Goal: Information Seeking & Learning: Find specific page/section

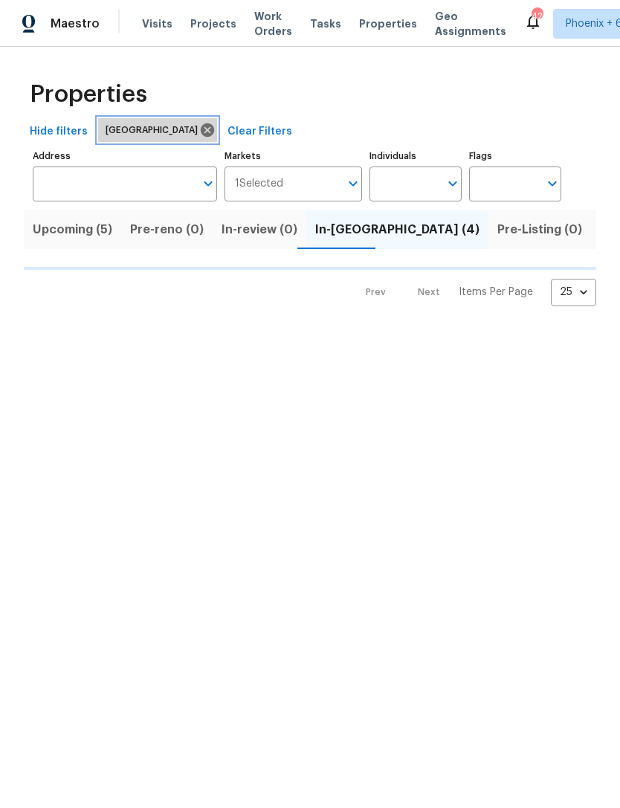
click at [199, 135] on icon at bounding box center [207, 130] width 16 height 16
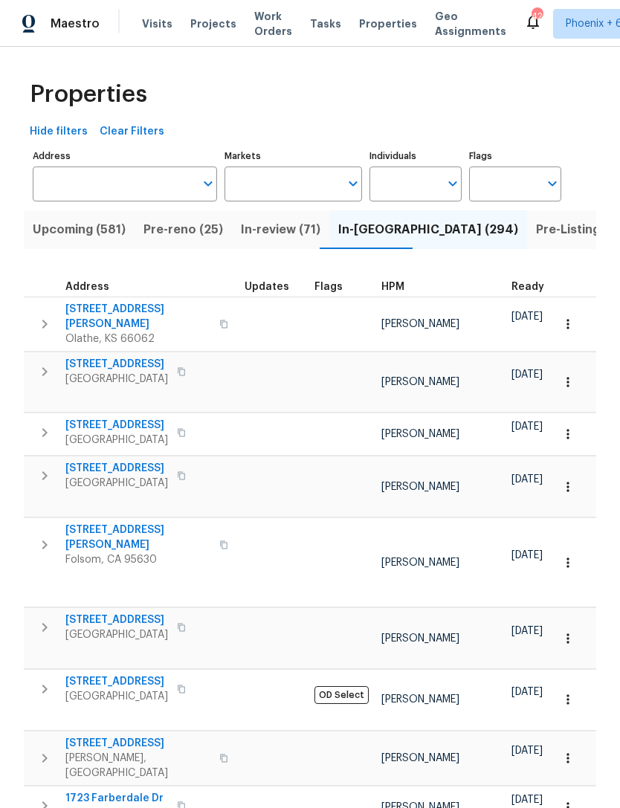
click at [283, 187] on input "text" at bounding box center [283, 184] width 116 height 35
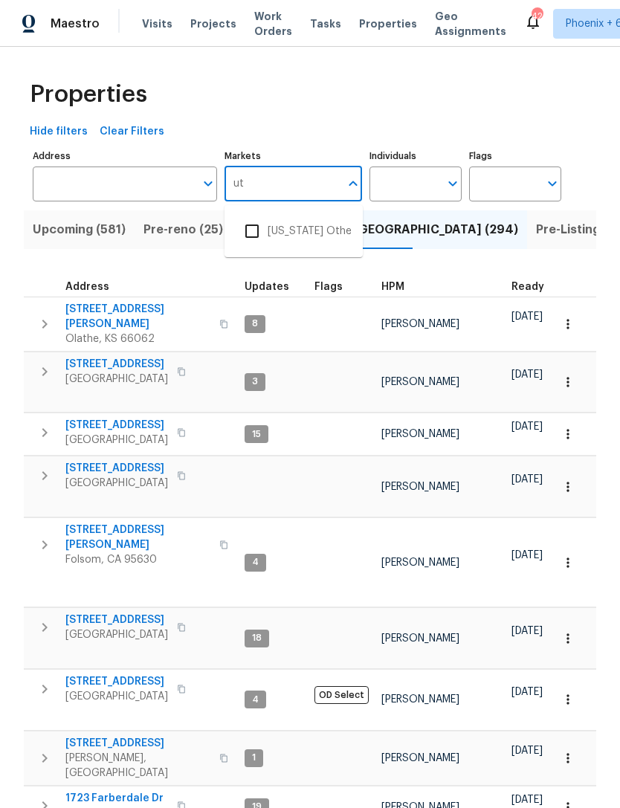
type input "u"
type input "salt"
click at [264, 238] on input "checkbox" at bounding box center [251, 231] width 31 height 31
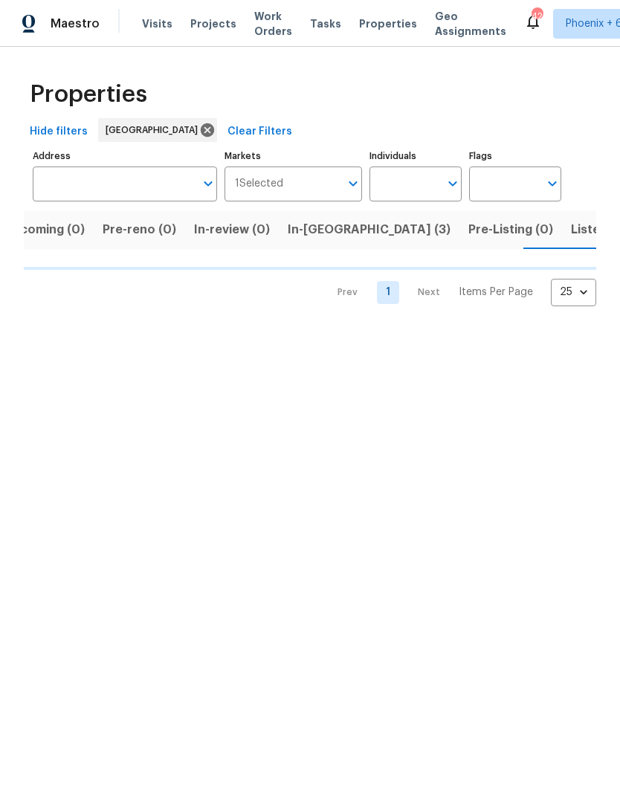
scroll to position [0, 30]
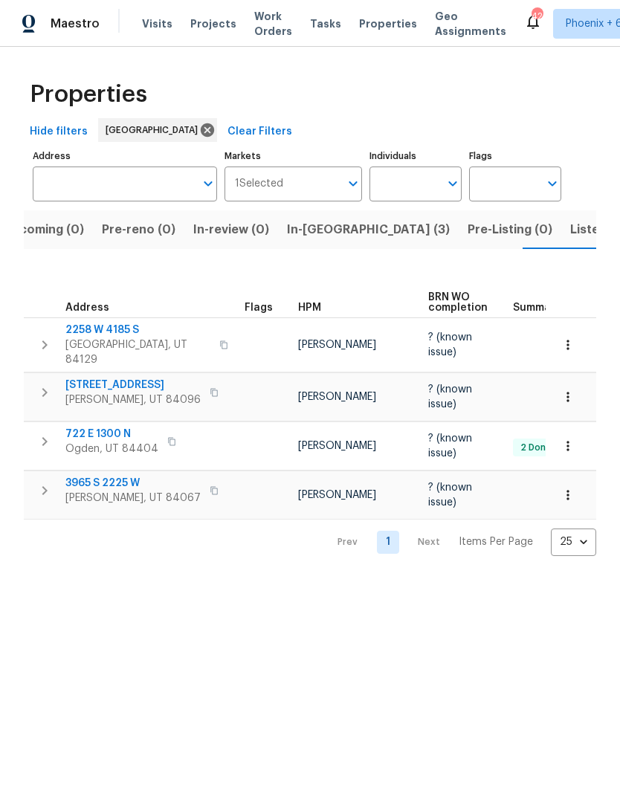
click at [323, 240] on span "In-[GEOGRAPHIC_DATA] (3)" at bounding box center [368, 229] width 163 height 21
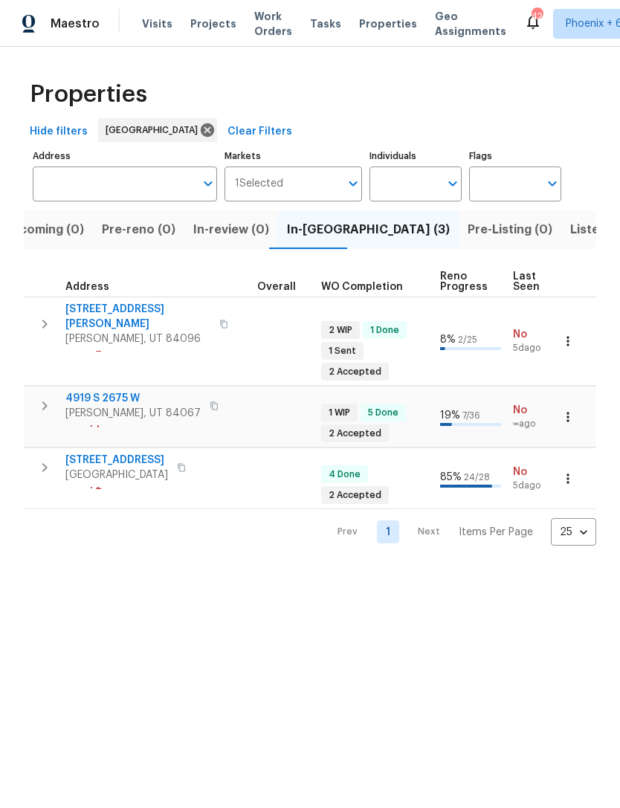
scroll to position [0, 468]
click at [199, 123] on icon at bounding box center [207, 130] width 16 height 16
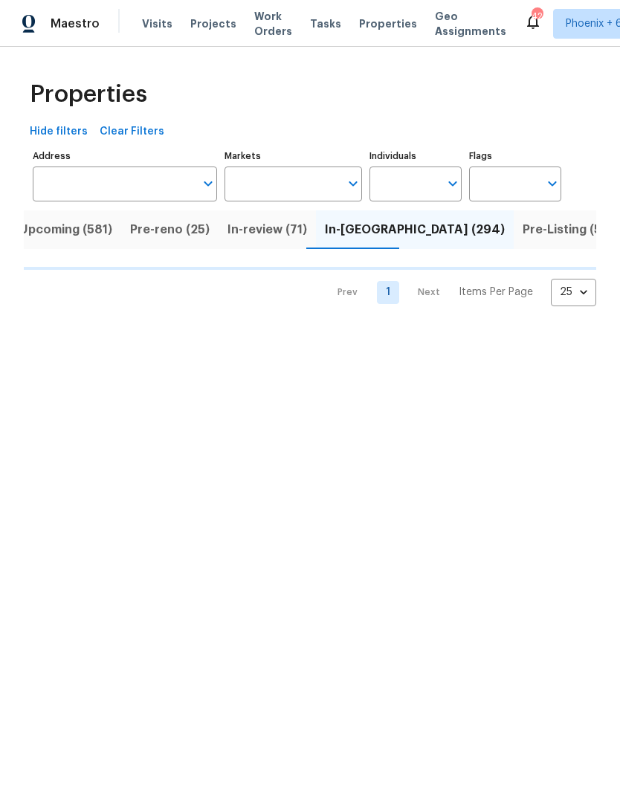
click at [288, 190] on input "Markets" at bounding box center [283, 184] width 116 height 35
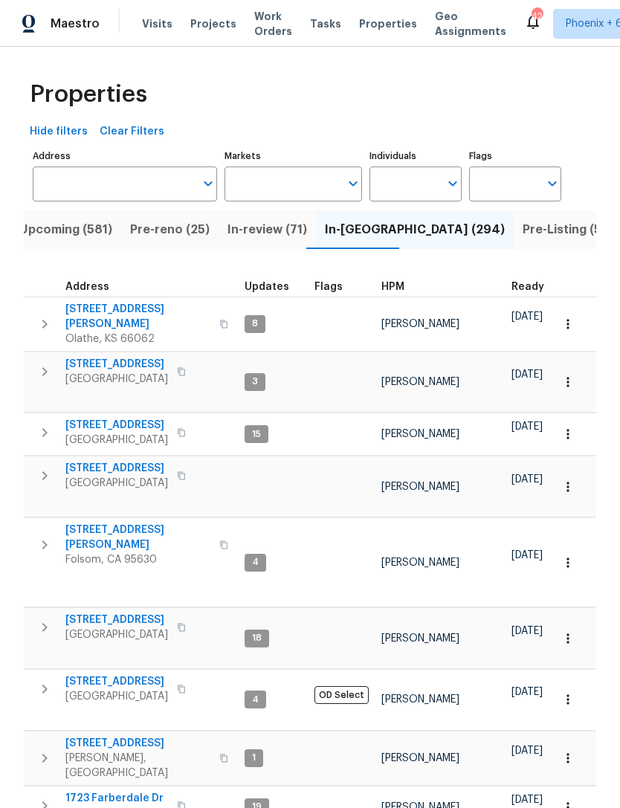
click at [290, 188] on input "Markets" at bounding box center [283, 184] width 116 height 35
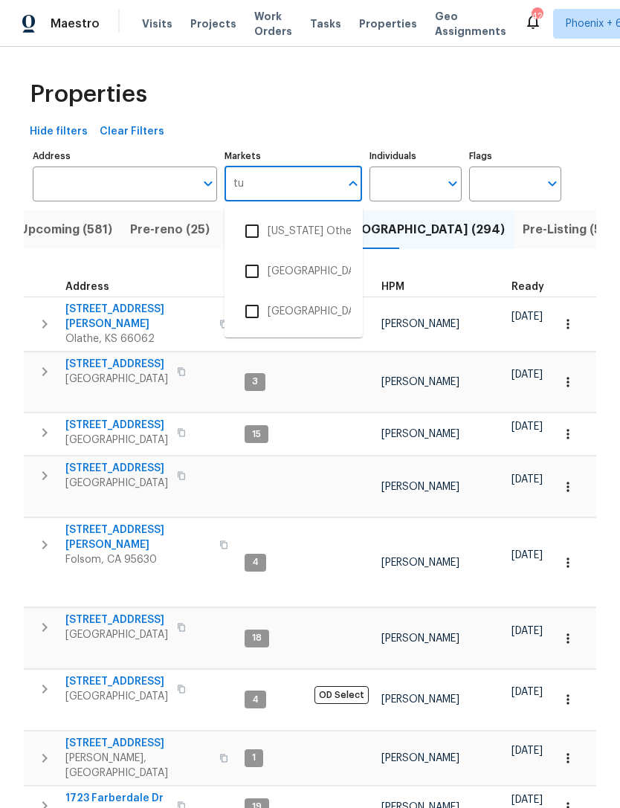
type input "tuc"
click at [249, 272] on input "checkbox" at bounding box center [251, 271] width 31 height 31
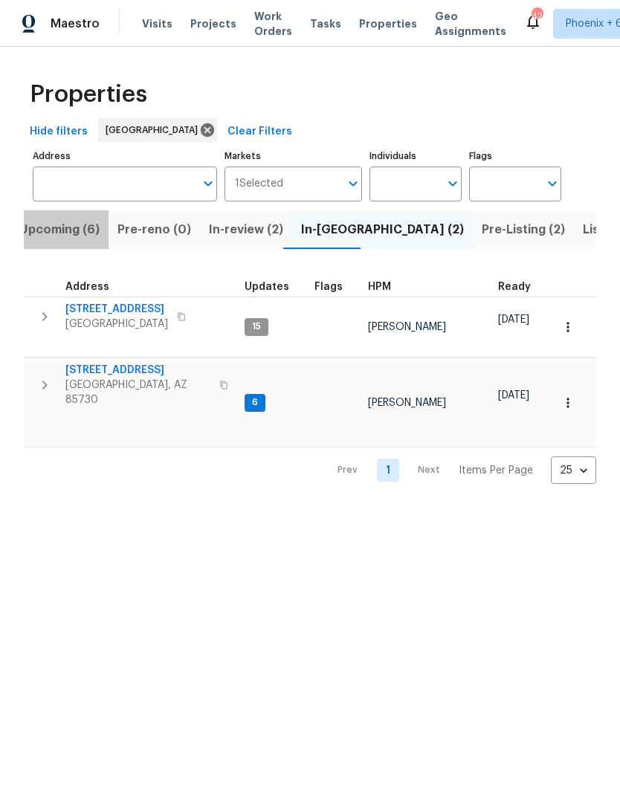
click at [76, 233] on span "Upcoming (6)" at bounding box center [59, 229] width 80 height 21
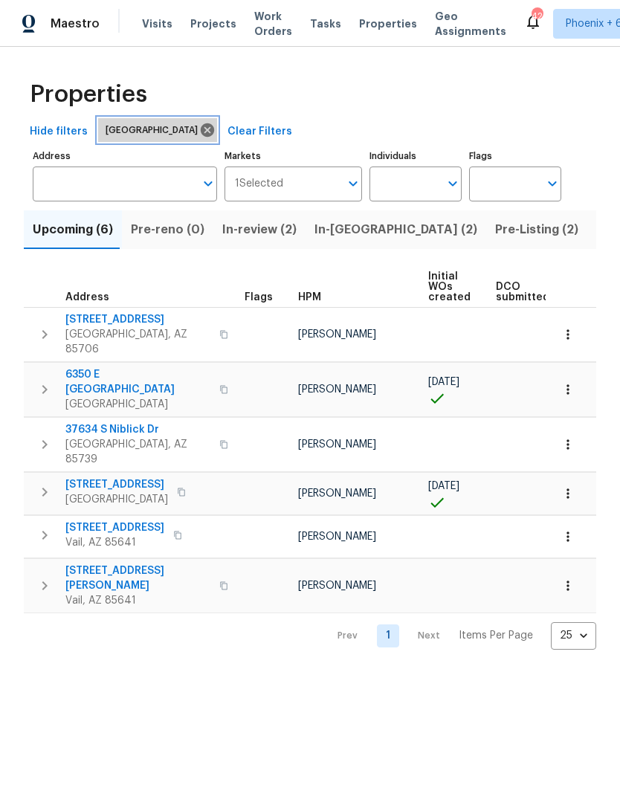
click at [201, 131] on icon at bounding box center [207, 129] width 13 height 13
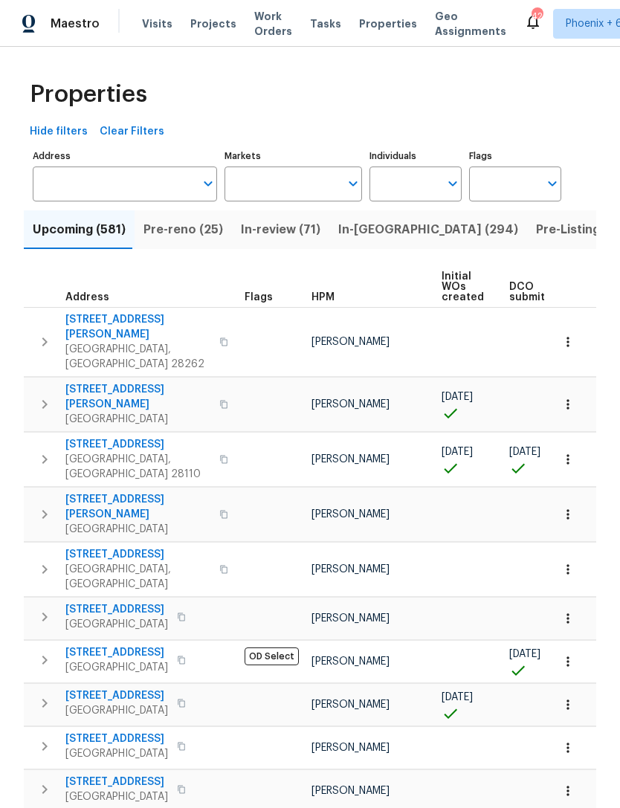
click at [317, 190] on input "Markets" at bounding box center [283, 184] width 116 height 35
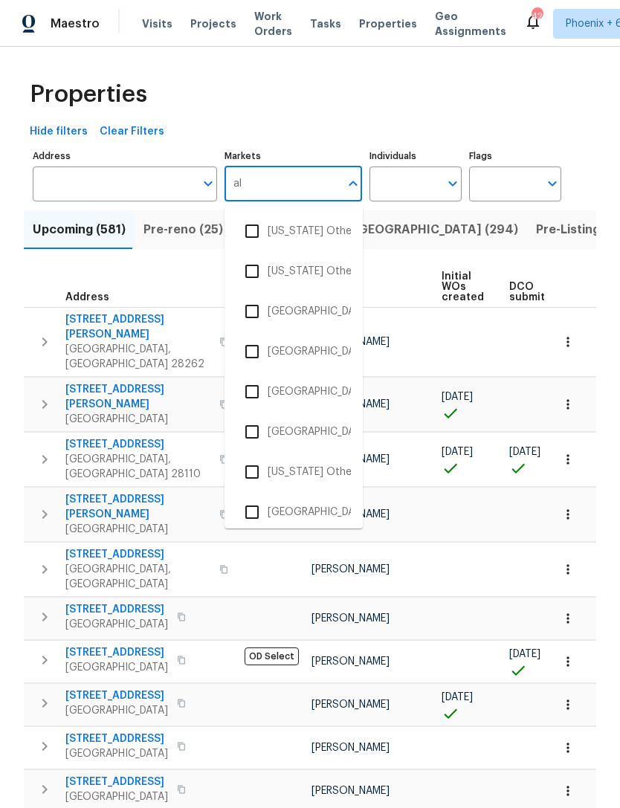
type input "alb"
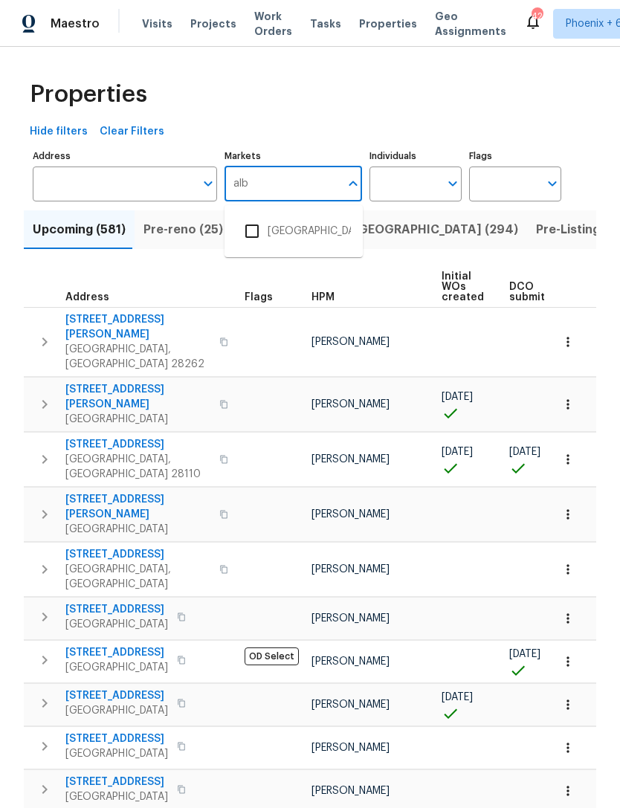
click at [255, 241] on input "checkbox" at bounding box center [251, 231] width 31 height 31
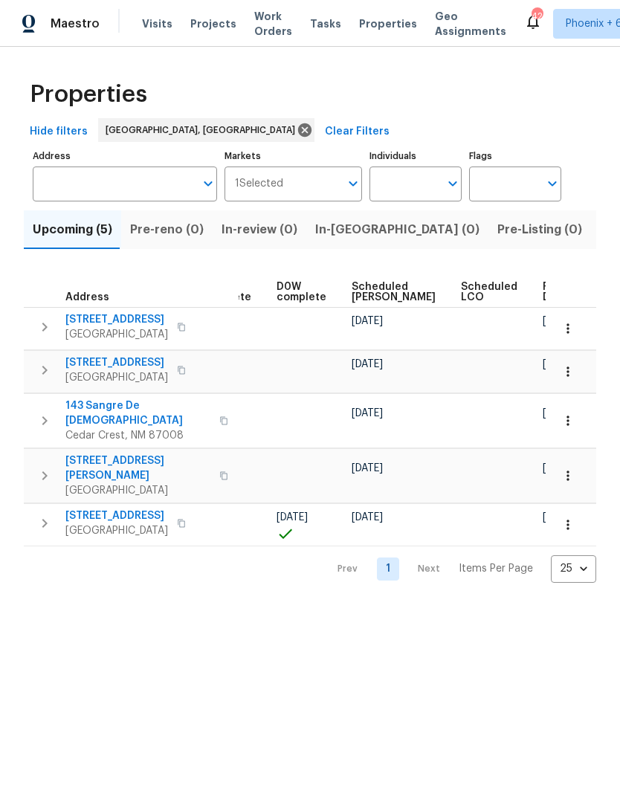
scroll to position [0, 373]
click at [544, 291] on span "Ready Date" at bounding box center [560, 292] width 33 height 21
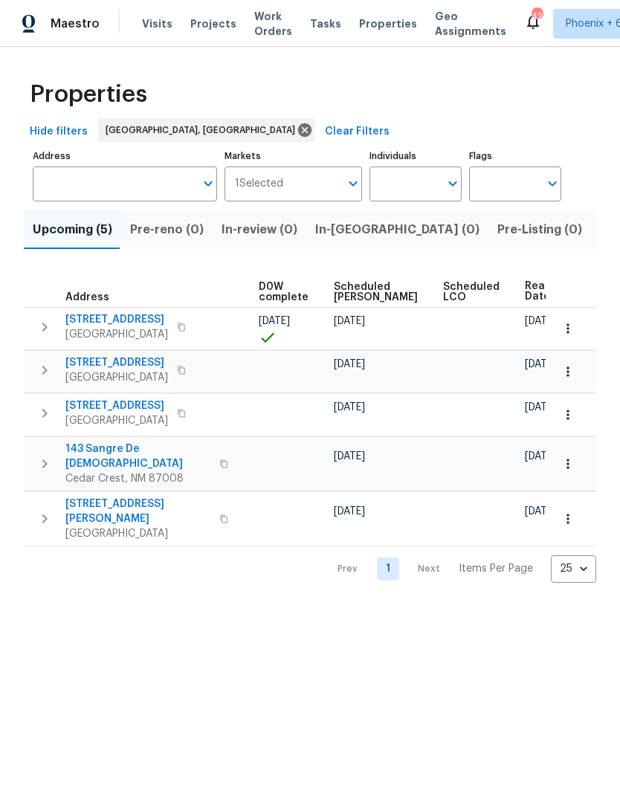
scroll to position [0, 390]
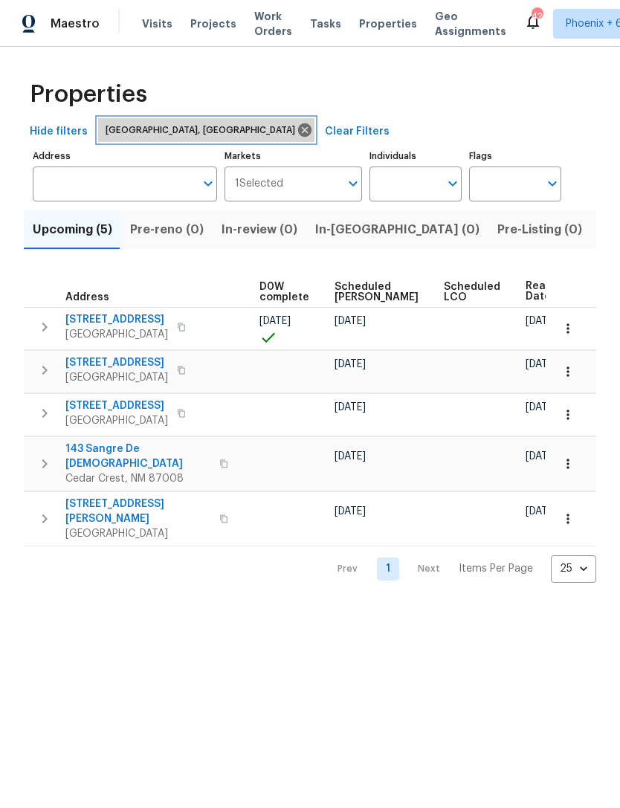
click at [298, 126] on icon at bounding box center [304, 129] width 13 height 13
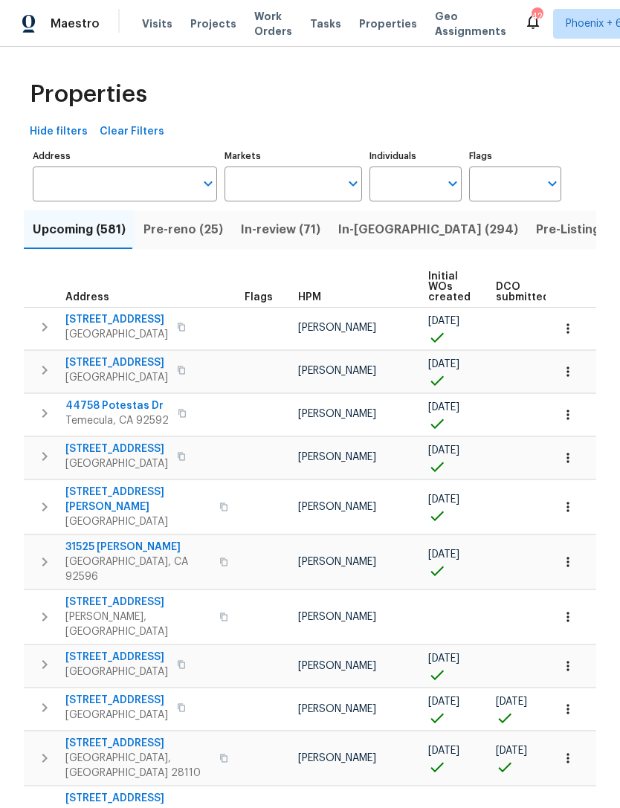
click at [292, 185] on input "Markets" at bounding box center [283, 184] width 116 height 35
type input "phoe"
click at [260, 227] on input "checkbox" at bounding box center [251, 231] width 31 height 31
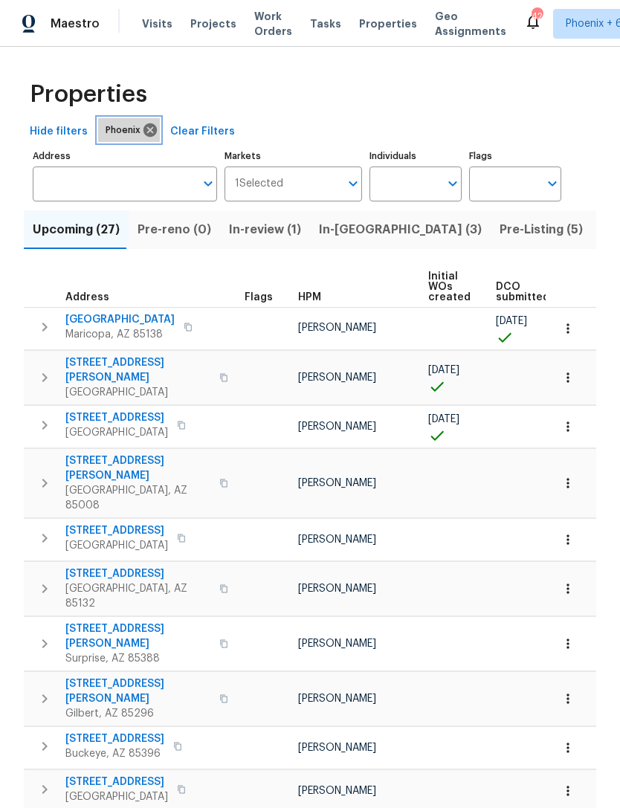
click at [144, 129] on icon at bounding box center [150, 129] width 13 height 13
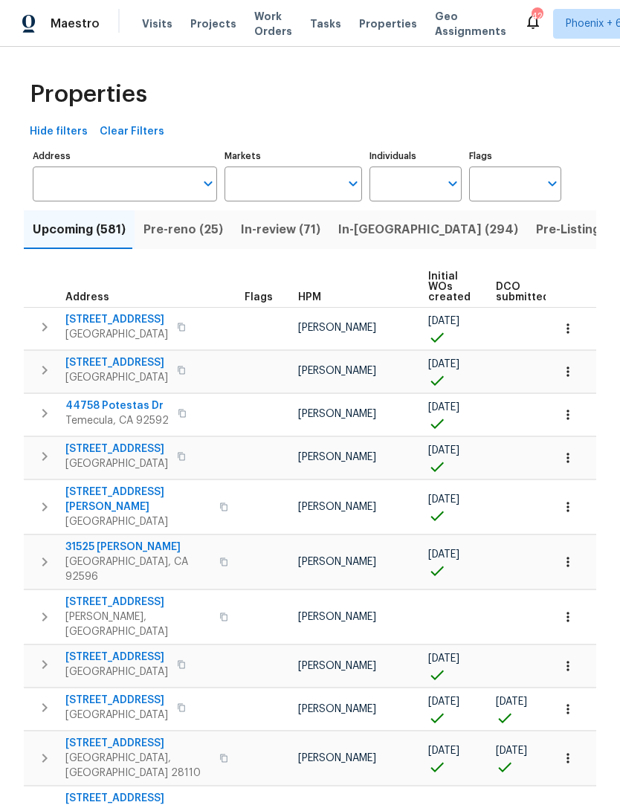
click at [285, 193] on input "Markets" at bounding box center [283, 184] width 116 height 35
type input "atla"
click at [257, 231] on input "checkbox" at bounding box center [251, 231] width 31 height 31
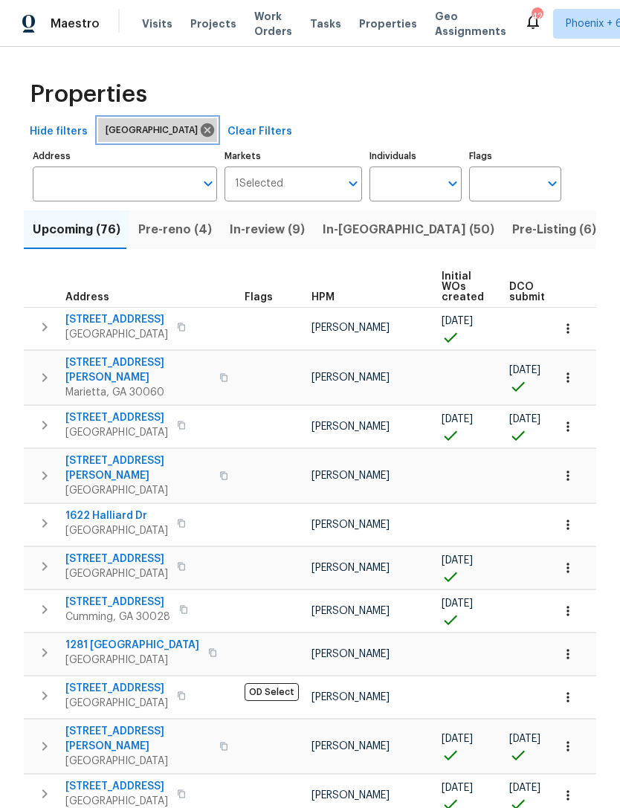
click at [201, 132] on icon at bounding box center [207, 129] width 13 height 13
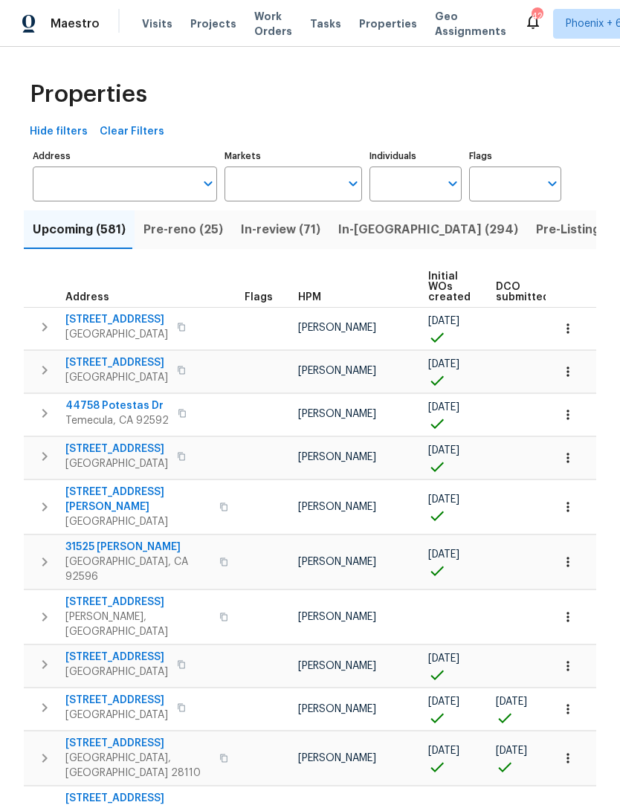
click at [296, 195] on input "Markets" at bounding box center [283, 184] width 116 height 35
type input "dallas"
click at [262, 227] on input "checkbox" at bounding box center [251, 231] width 31 height 31
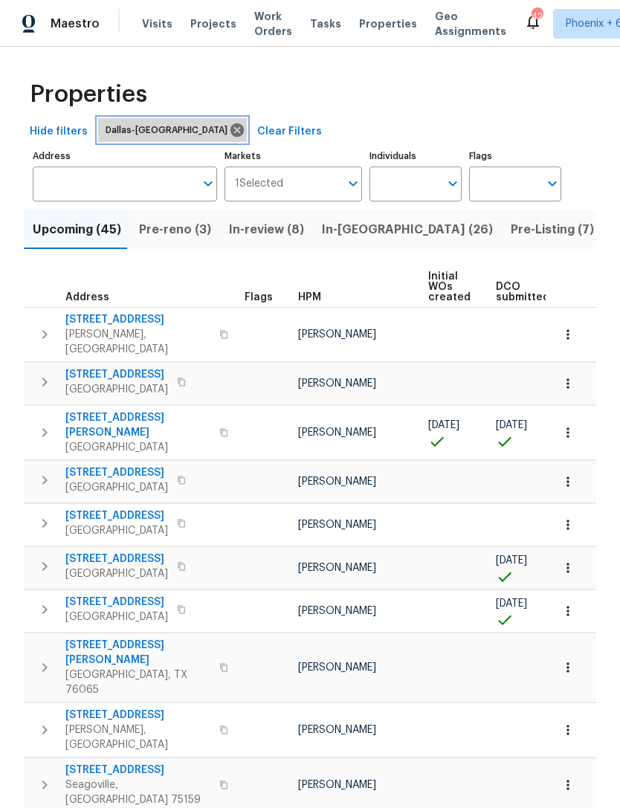
click at [229, 129] on icon at bounding box center [237, 130] width 16 height 16
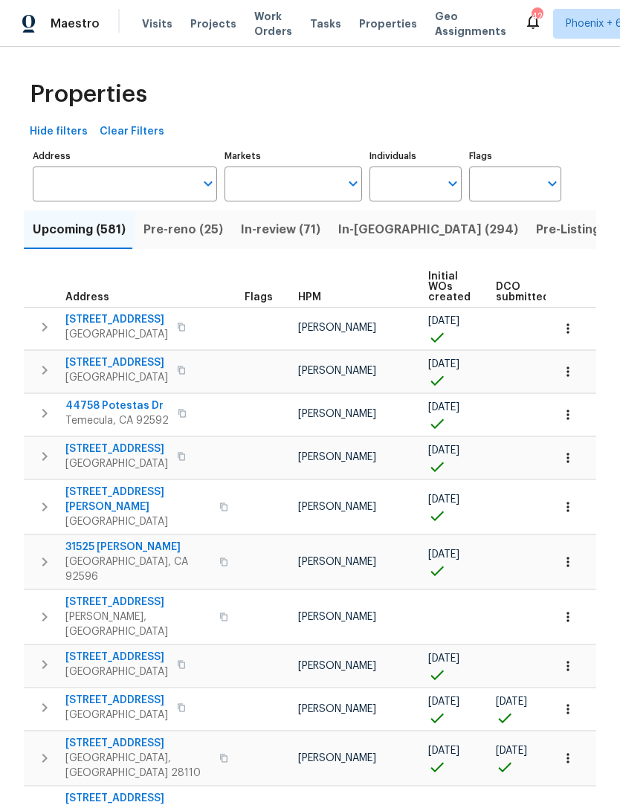
click at [297, 190] on input "Markets" at bounding box center [283, 184] width 116 height 35
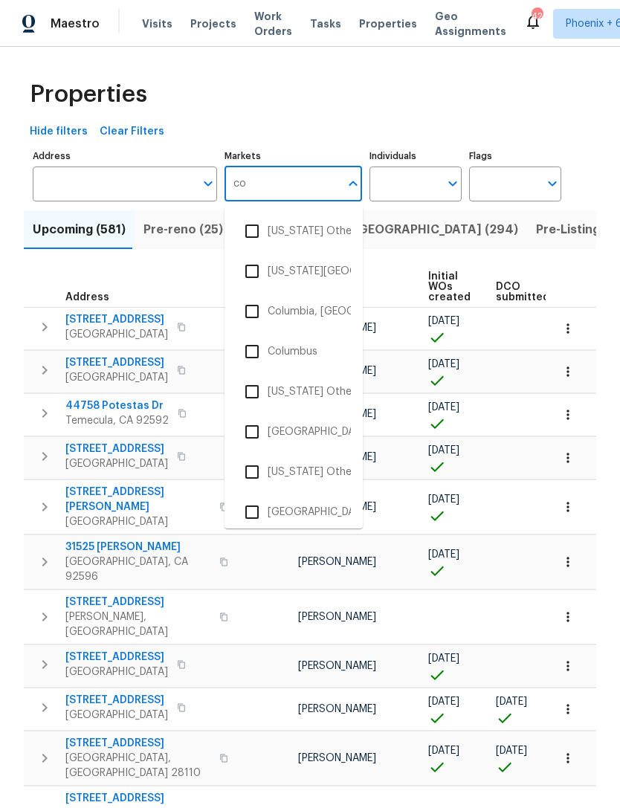
type input "cor"
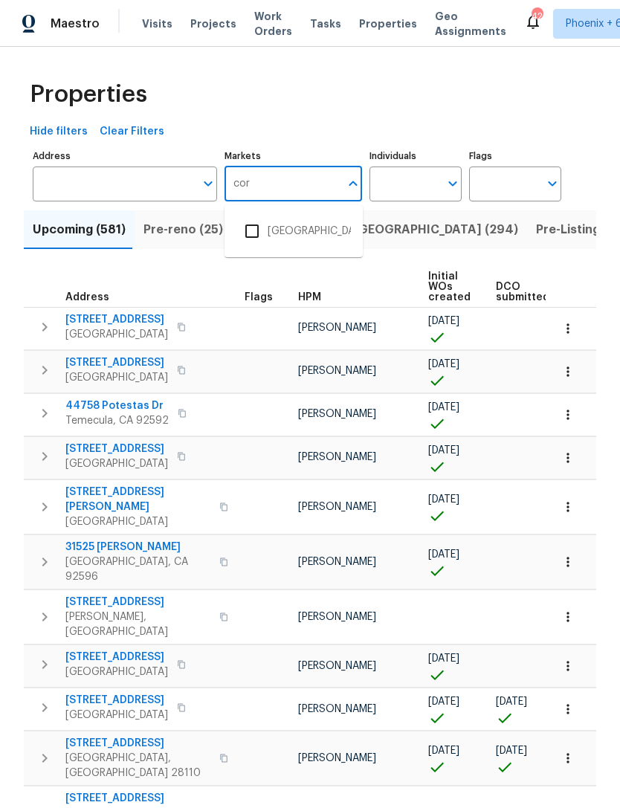
click at [267, 239] on input "checkbox" at bounding box center [251, 231] width 31 height 31
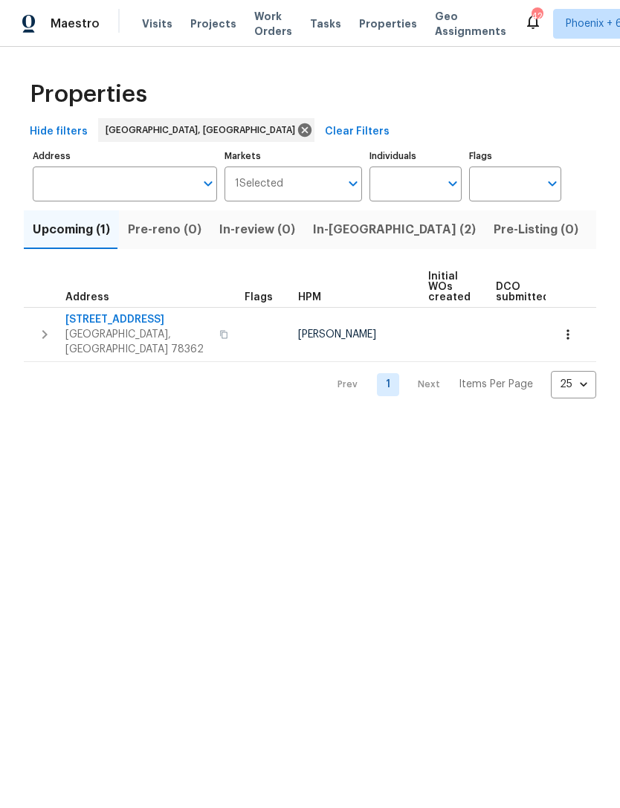
click at [340, 231] on span "In-[GEOGRAPHIC_DATA] (2)" at bounding box center [394, 229] width 163 height 21
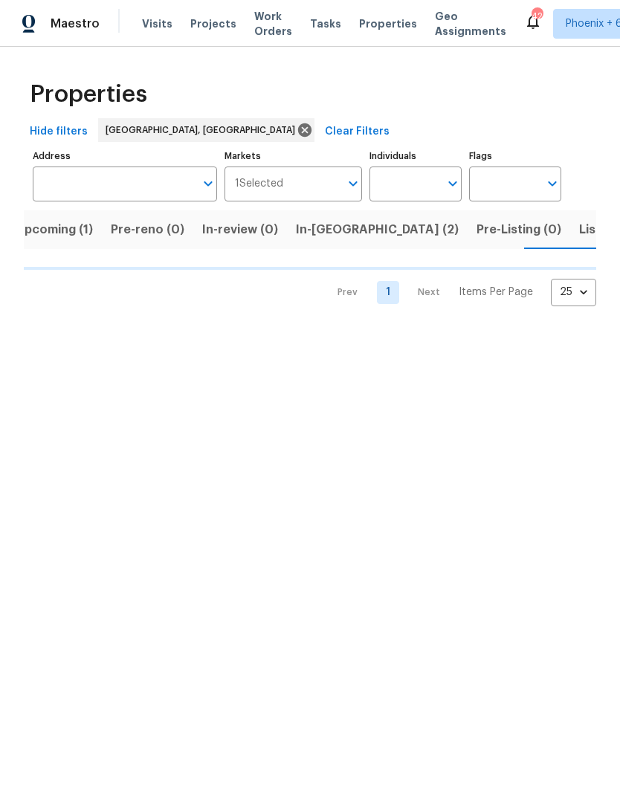
scroll to position [0, 19]
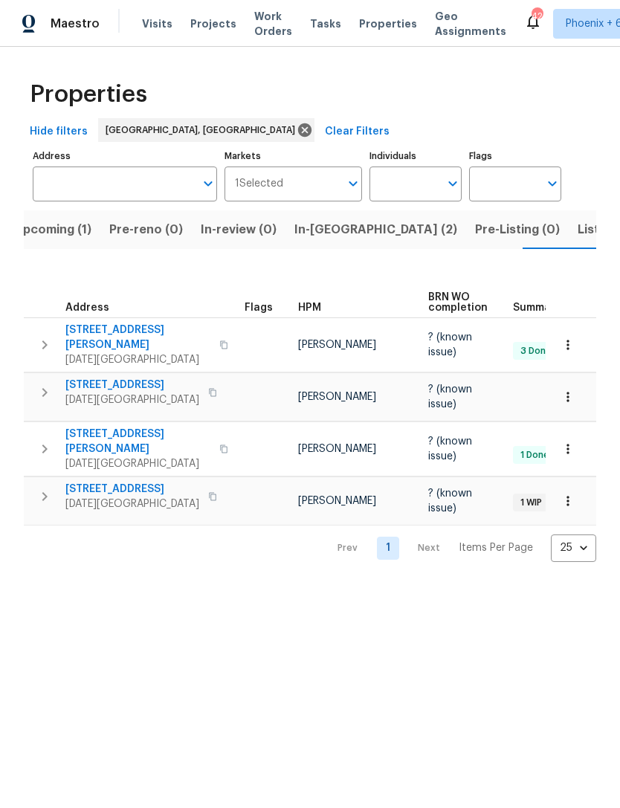
click at [578, 236] on span "Listed (1)" at bounding box center [605, 229] width 54 height 21
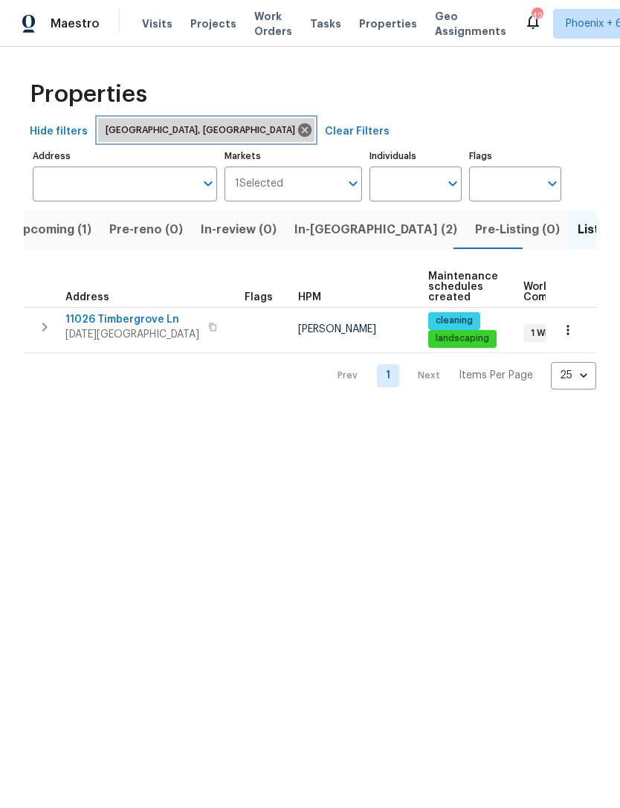
click at [298, 128] on icon at bounding box center [304, 129] width 13 height 13
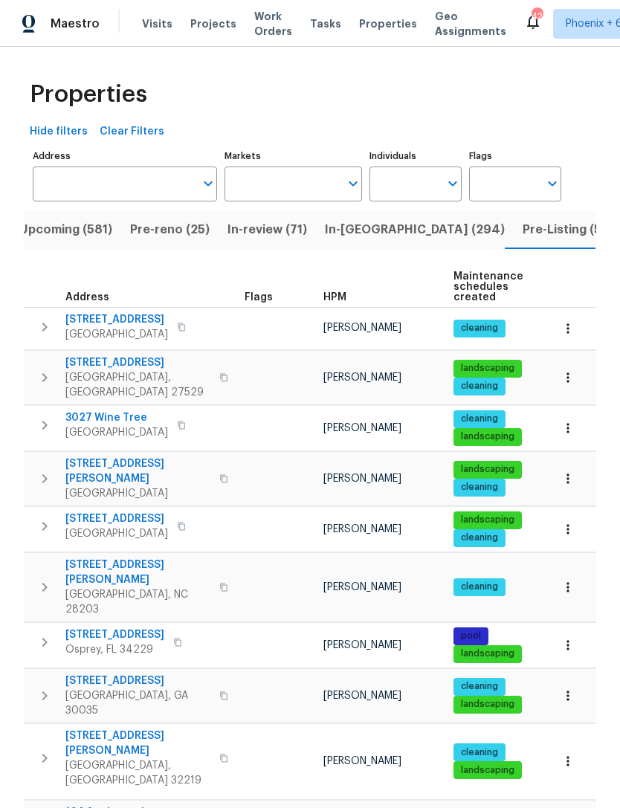
click at [280, 181] on input "Markets" at bounding box center [283, 184] width 116 height 35
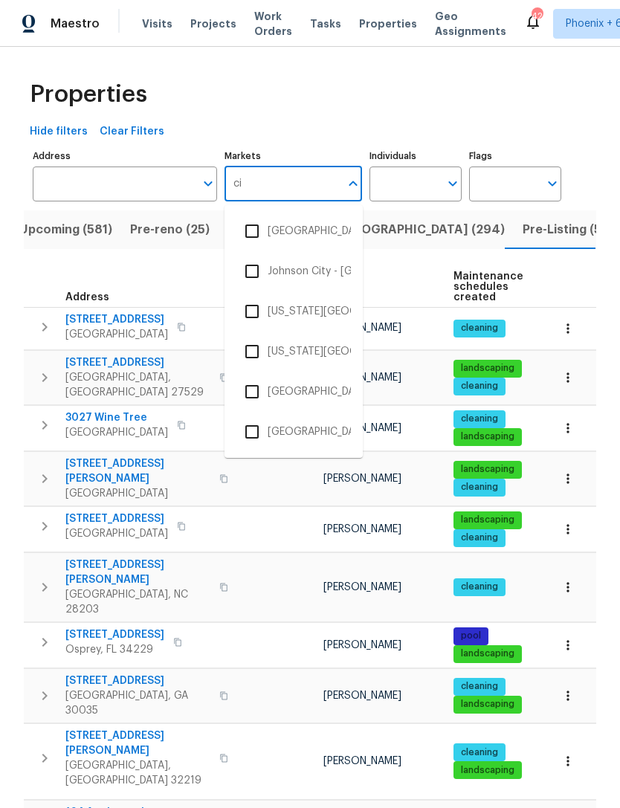
type input "cin"
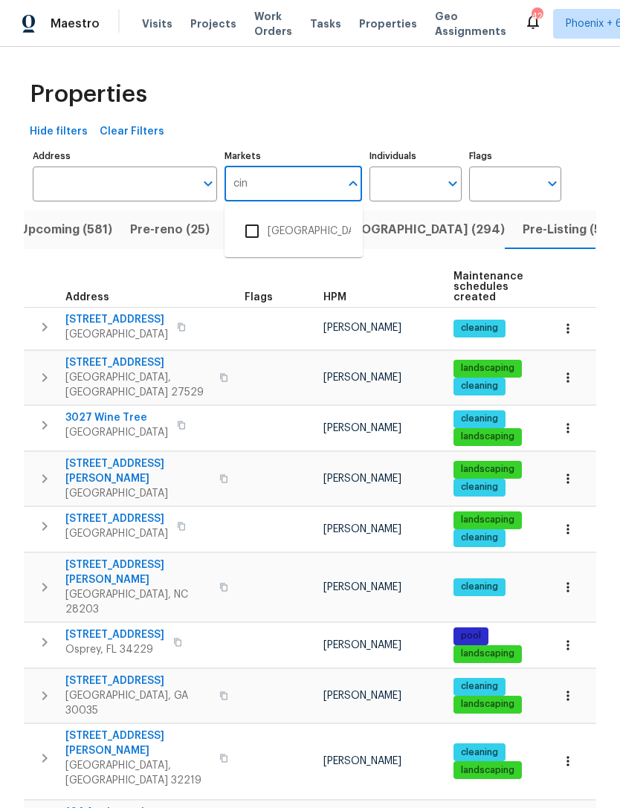
click at [253, 222] on input "checkbox" at bounding box center [251, 231] width 31 height 31
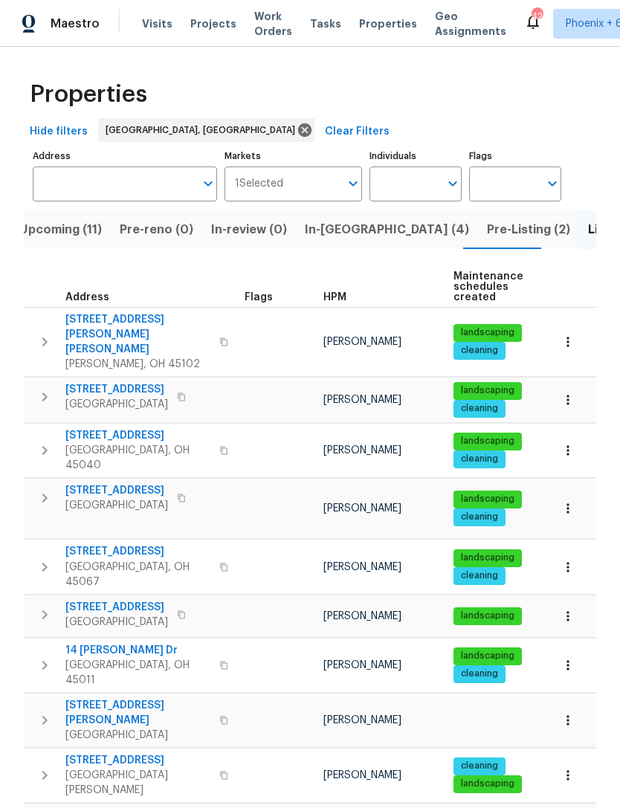
click at [315, 236] on span "In-[GEOGRAPHIC_DATA] (4)" at bounding box center [387, 229] width 164 height 21
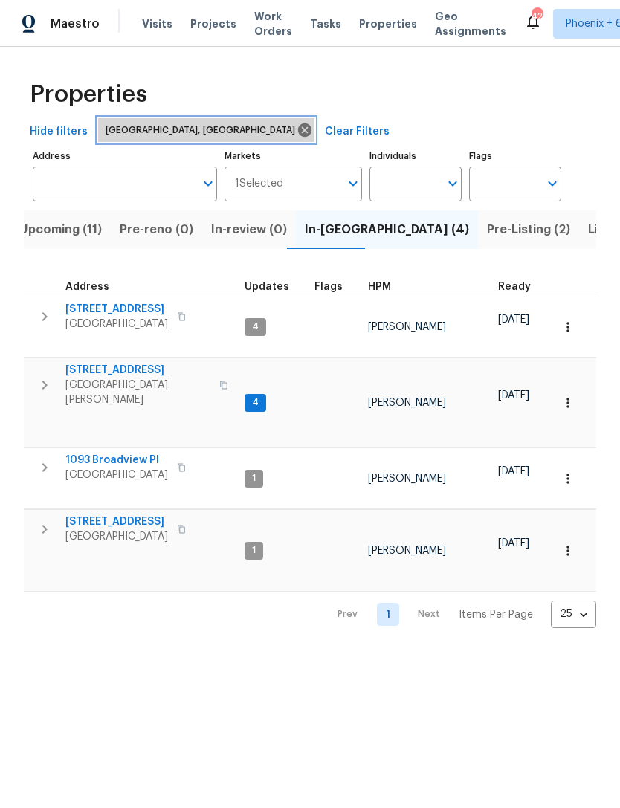
click at [298, 126] on icon at bounding box center [304, 129] width 13 height 13
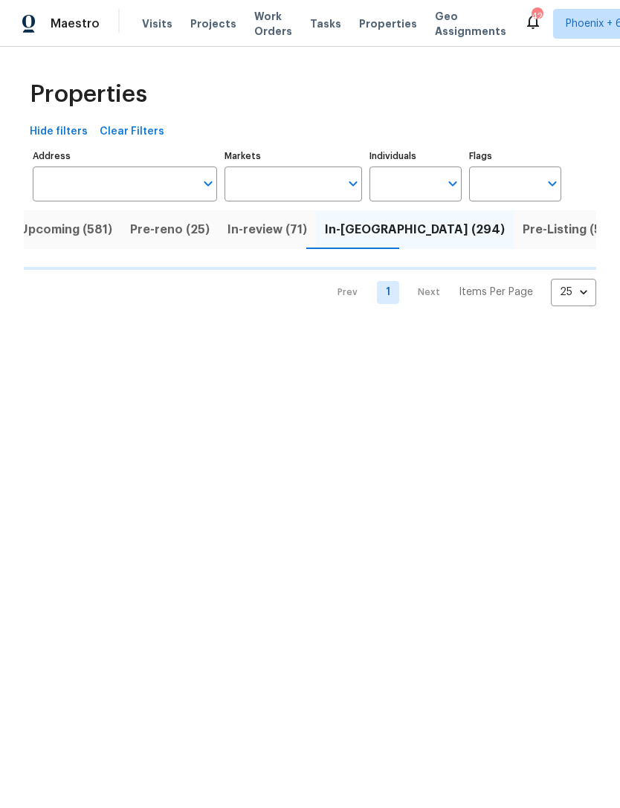
click at [299, 189] on input "Markets" at bounding box center [283, 184] width 116 height 35
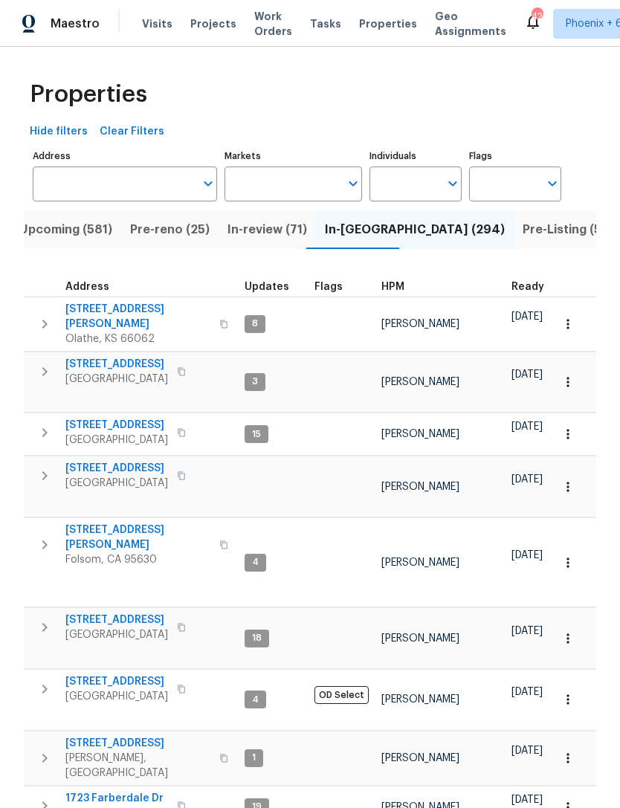
click at [304, 194] on input "Markets" at bounding box center [283, 184] width 116 height 35
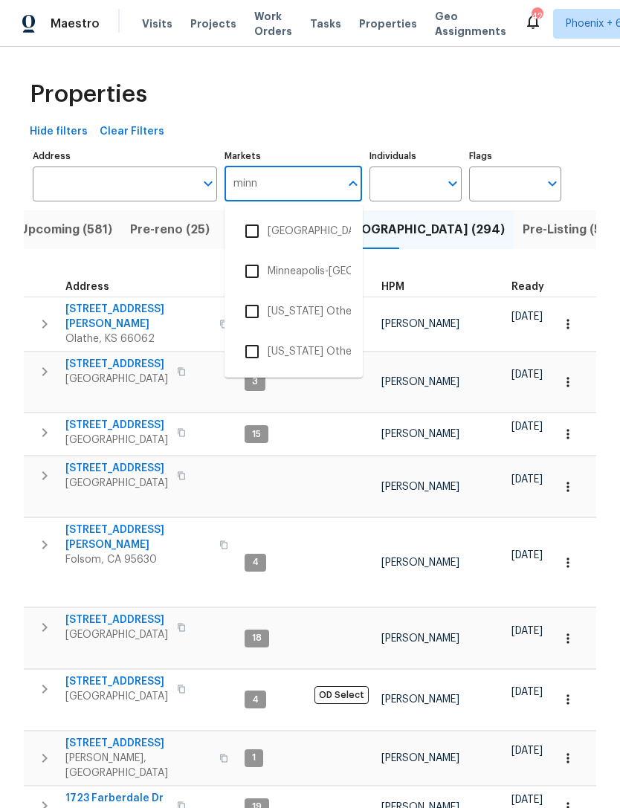
type input "minne"
click at [253, 228] on input "checkbox" at bounding box center [251, 231] width 31 height 31
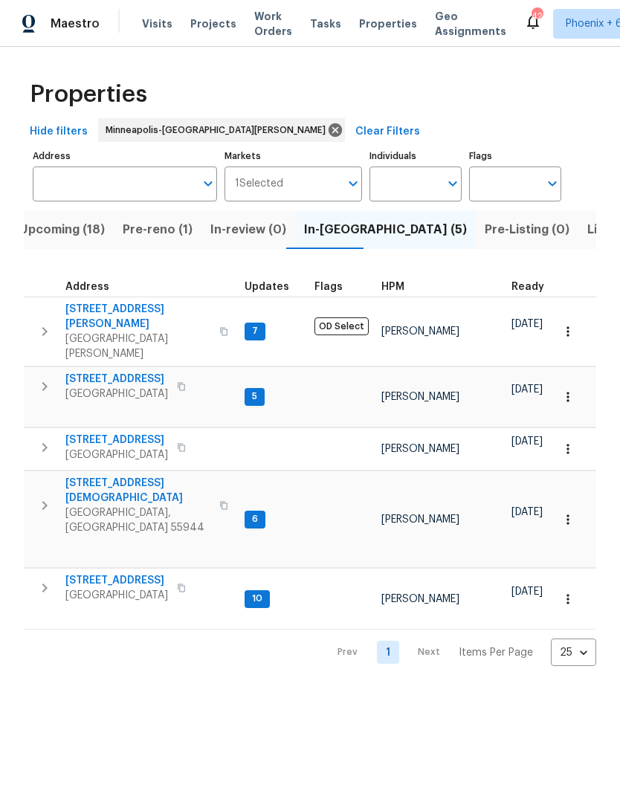
click at [73, 240] on span "Upcoming (18)" at bounding box center [62, 229] width 86 height 21
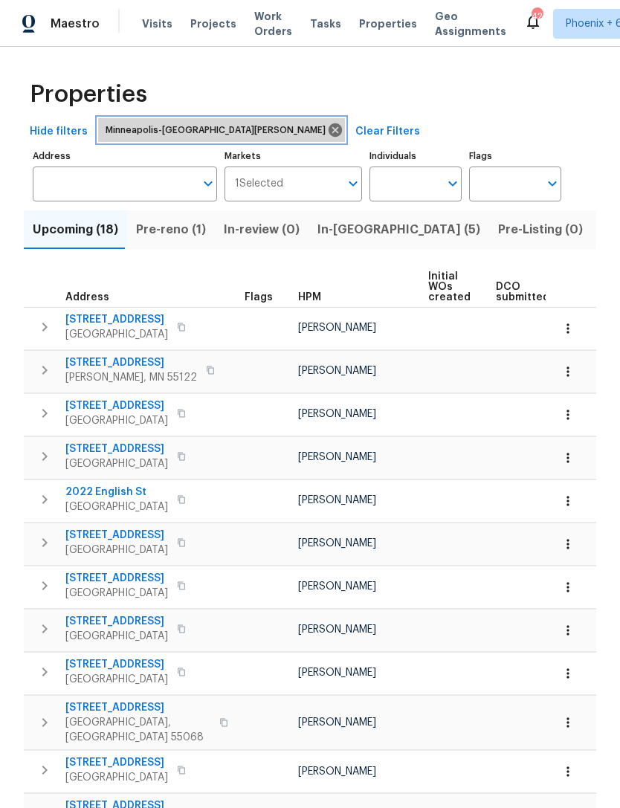
click at [327, 128] on icon at bounding box center [335, 130] width 16 height 16
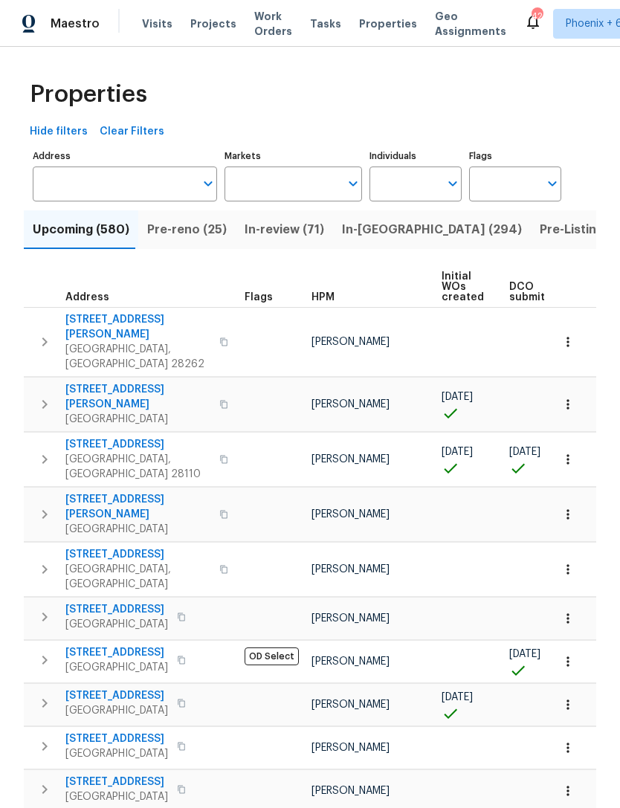
click at [303, 188] on input "Markets" at bounding box center [283, 184] width 116 height 35
type input "miam"
click at [257, 233] on input "checkbox" at bounding box center [251, 231] width 31 height 31
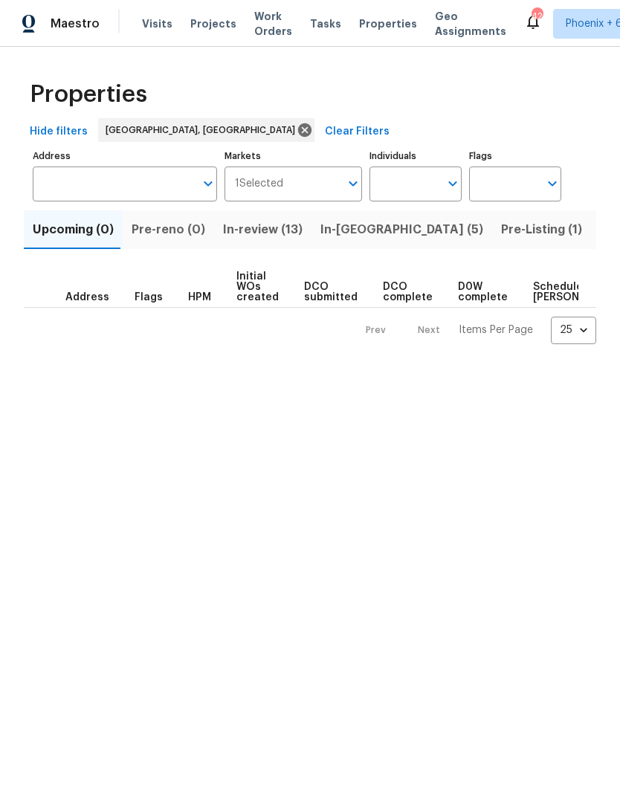
click at [347, 231] on span "In-[GEOGRAPHIC_DATA] (5)" at bounding box center [401, 229] width 163 height 21
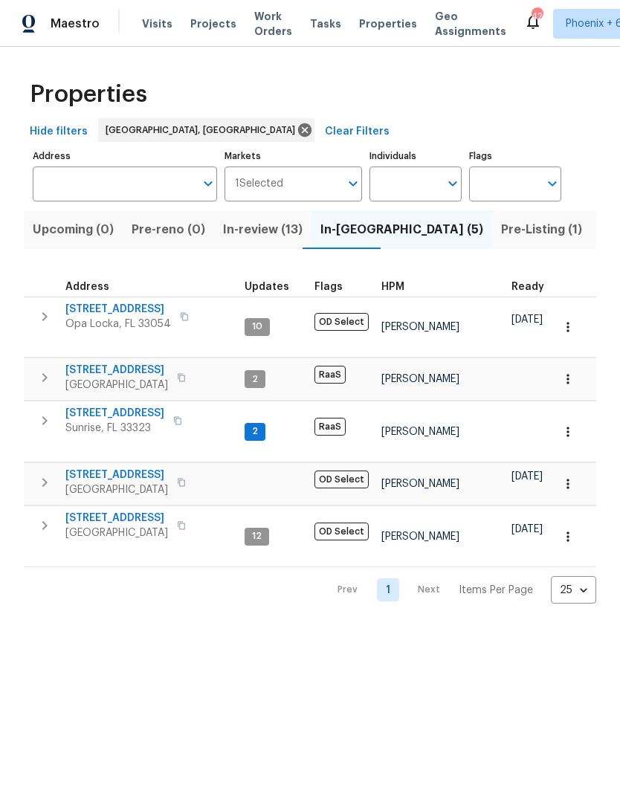
click at [501, 235] on span "Pre-Listing (1)" at bounding box center [541, 229] width 81 height 21
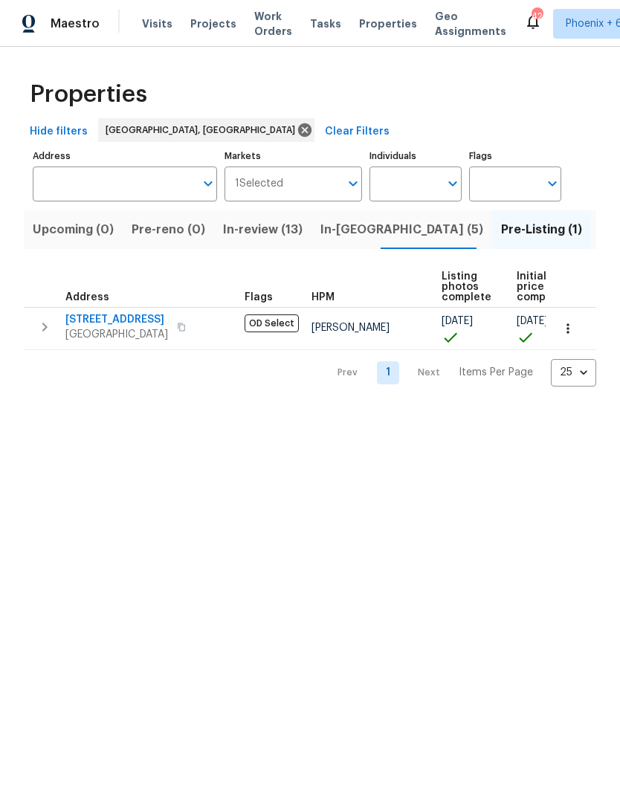
click at [600, 240] on span "Listed (7)" at bounding box center [628, 229] width 56 height 21
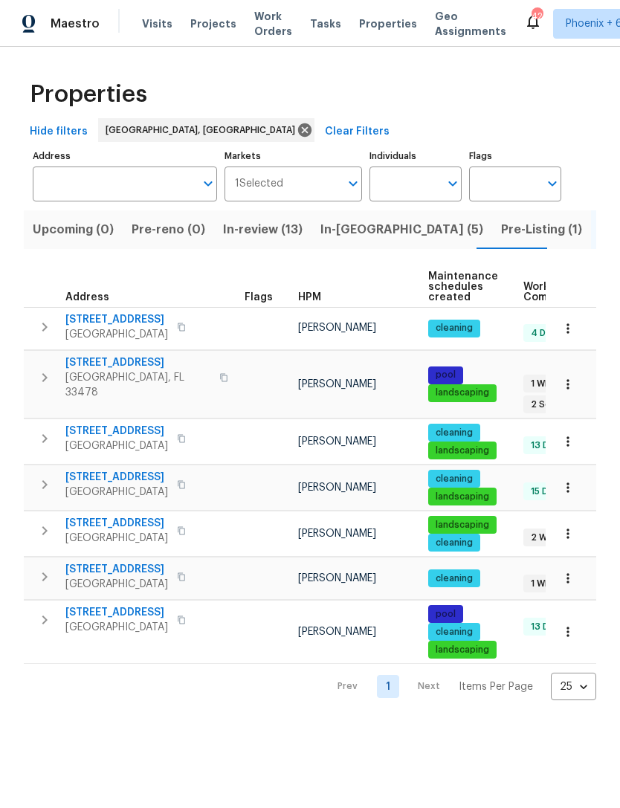
click at [341, 228] on span "In-[GEOGRAPHIC_DATA] (5)" at bounding box center [401, 229] width 163 height 21
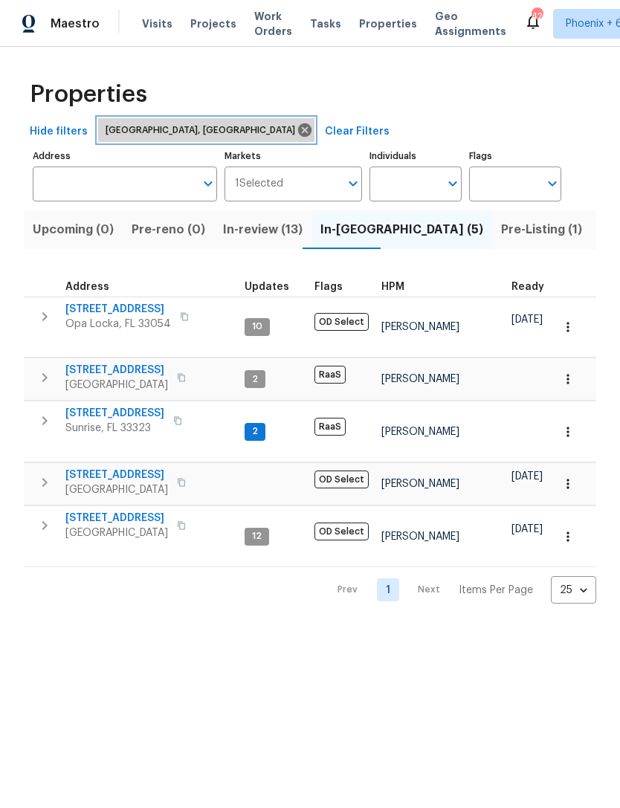
click at [297, 129] on icon at bounding box center [305, 130] width 16 height 16
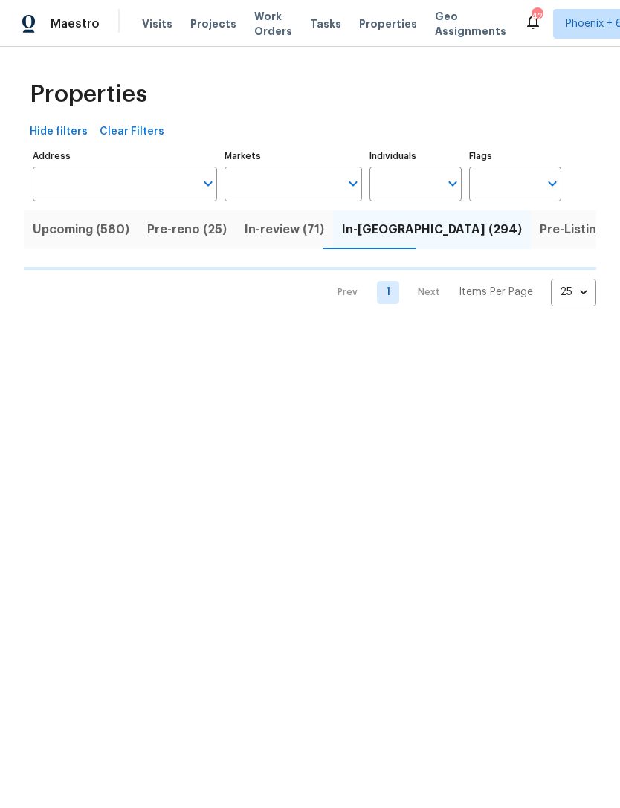
click at [300, 186] on input "Markets" at bounding box center [283, 184] width 116 height 35
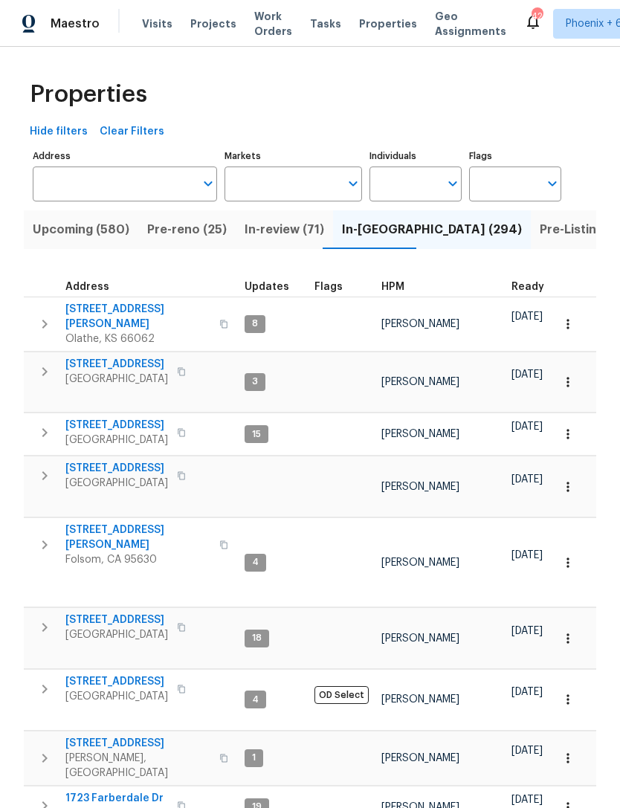
click at [290, 183] on input "Markets" at bounding box center [283, 184] width 116 height 35
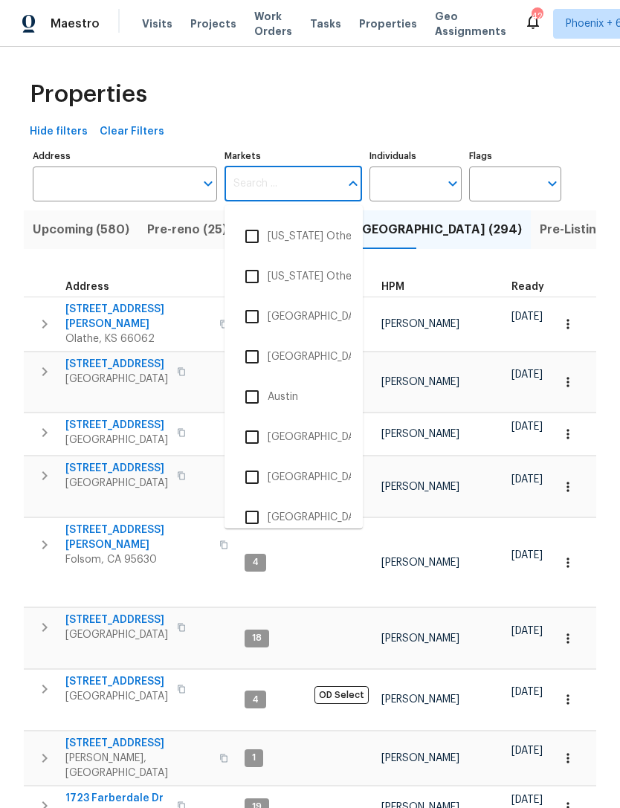
scroll to position [138, 0]
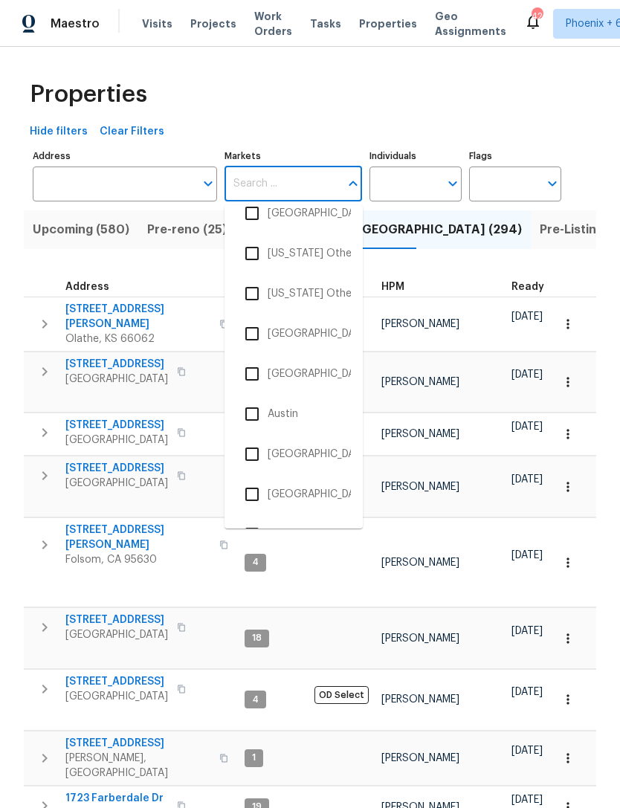
click at [303, 327] on li "[GEOGRAPHIC_DATA], [GEOGRAPHIC_DATA]" at bounding box center [293, 333] width 115 height 31
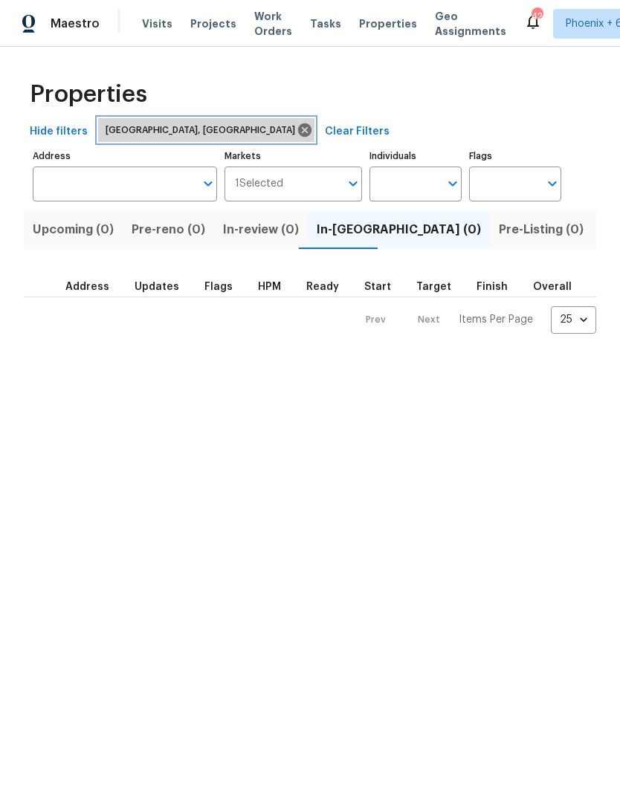
click at [298, 132] on icon at bounding box center [304, 129] width 13 height 13
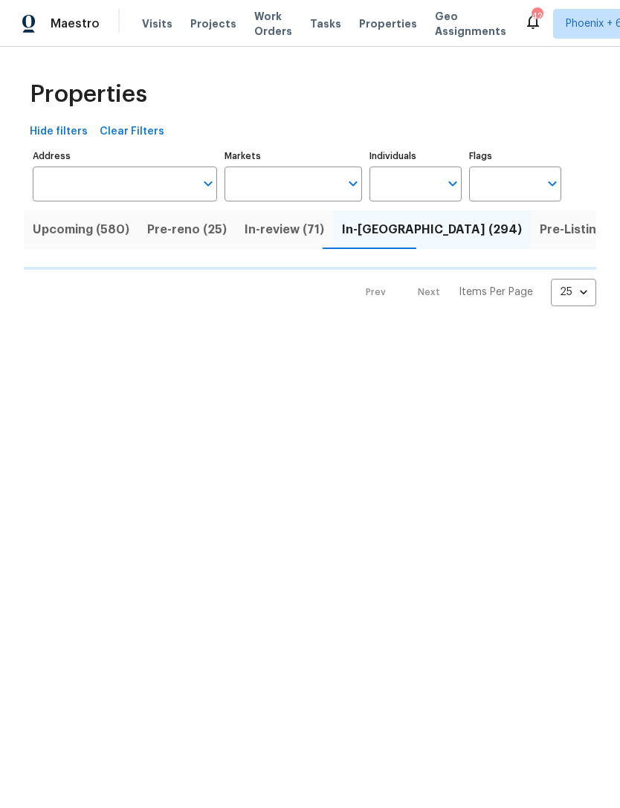
click at [295, 188] on input "Markets" at bounding box center [283, 184] width 116 height 35
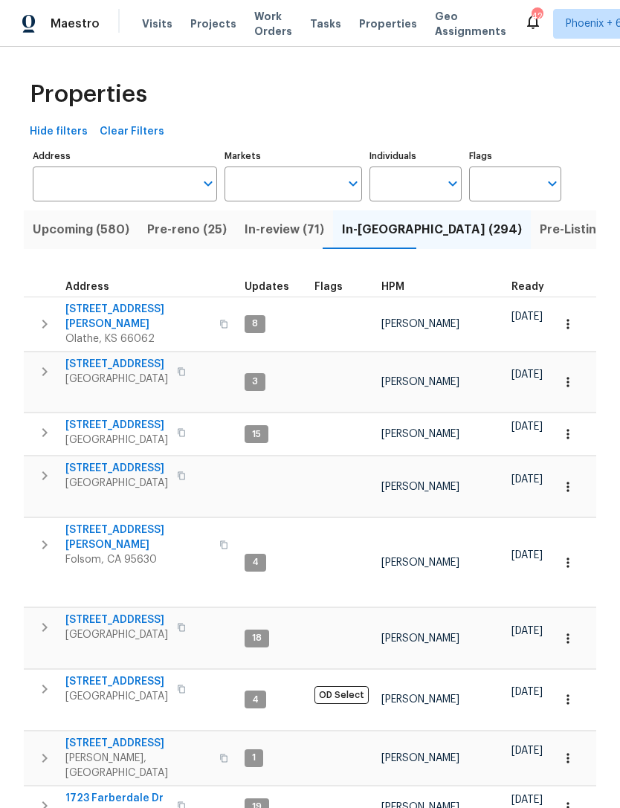
click at [297, 184] on input "Markets" at bounding box center [283, 184] width 116 height 35
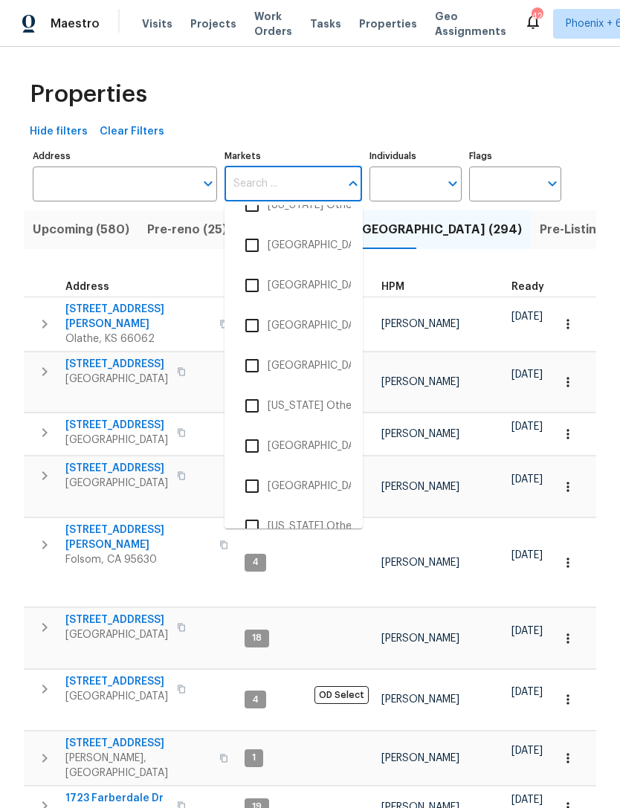
scroll to position [4635, 0]
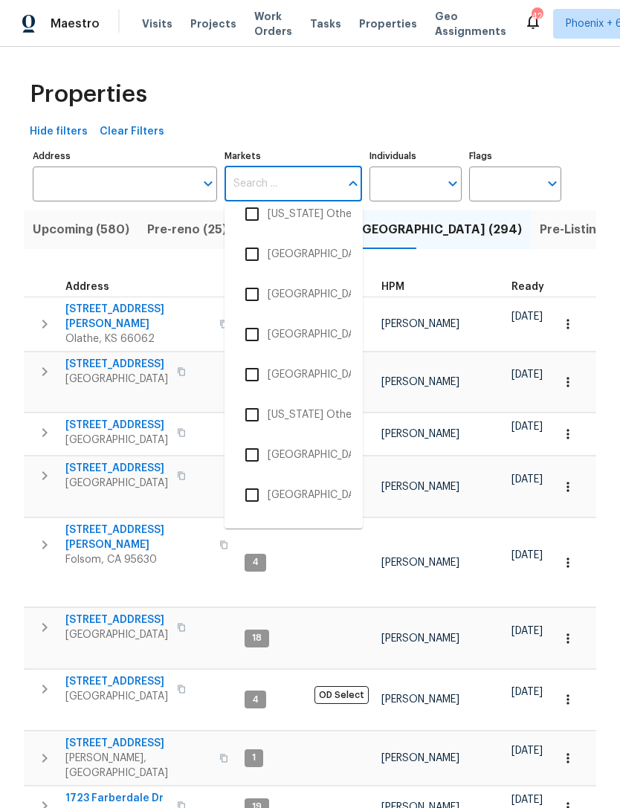
click at [276, 374] on li "[GEOGRAPHIC_DATA]" at bounding box center [293, 374] width 115 height 31
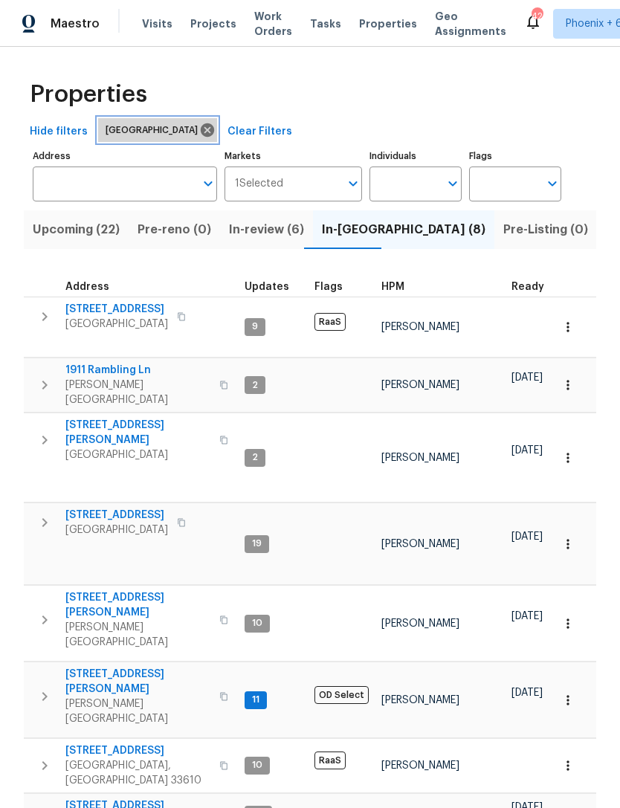
click at [201, 128] on icon at bounding box center [207, 129] width 13 height 13
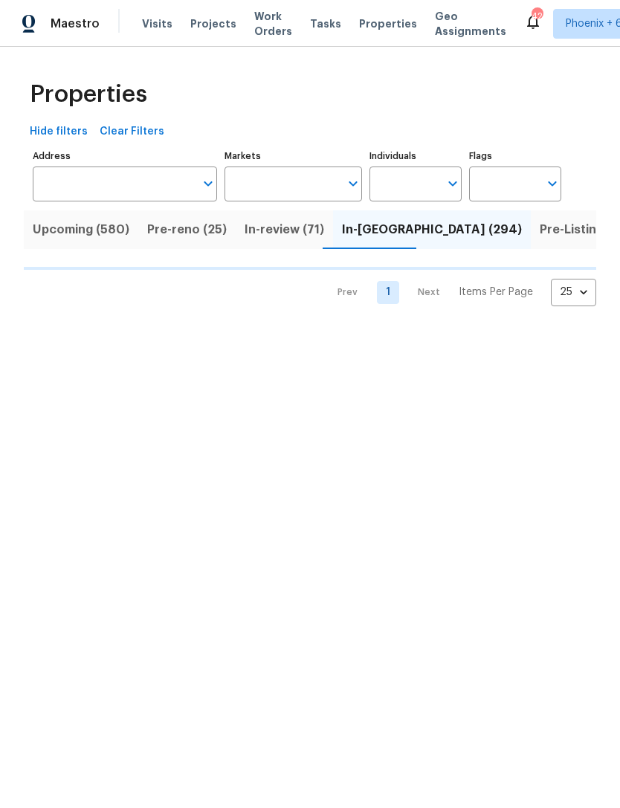
click at [306, 192] on input "Markets" at bounding box center [283, 184] width 116 height 35
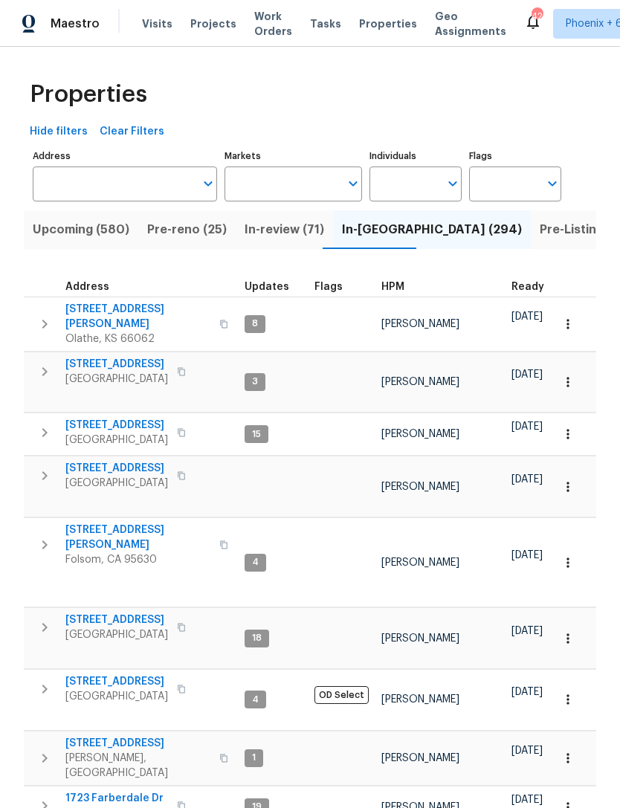
click at [306, 187] on input "Markets" at bounding box center [283, 184] width 116 height 35
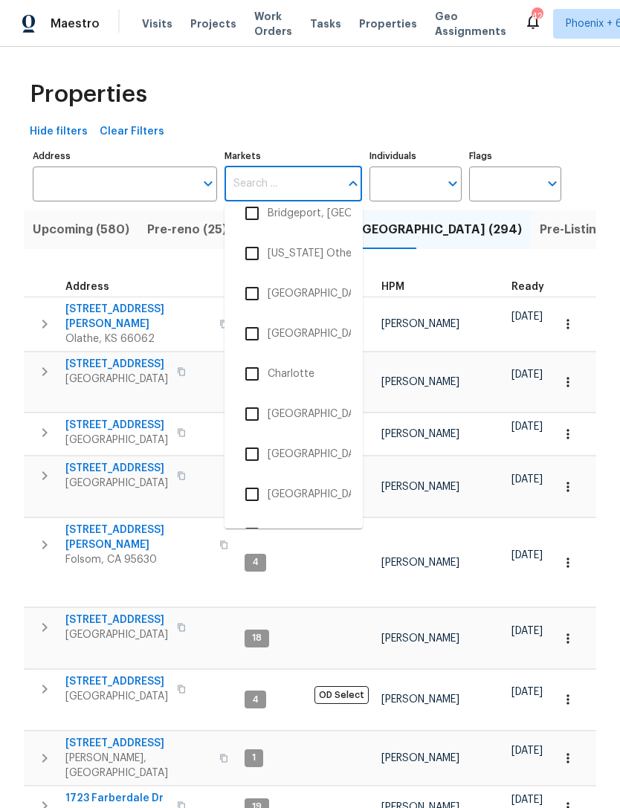
scroll to position [581, 0]
click at [295, 335] on li "[GEOGRAPHIC_DATA], [GEOGRAPHIC_DATA]" at bounding box center [293, 333] width 115 height 31
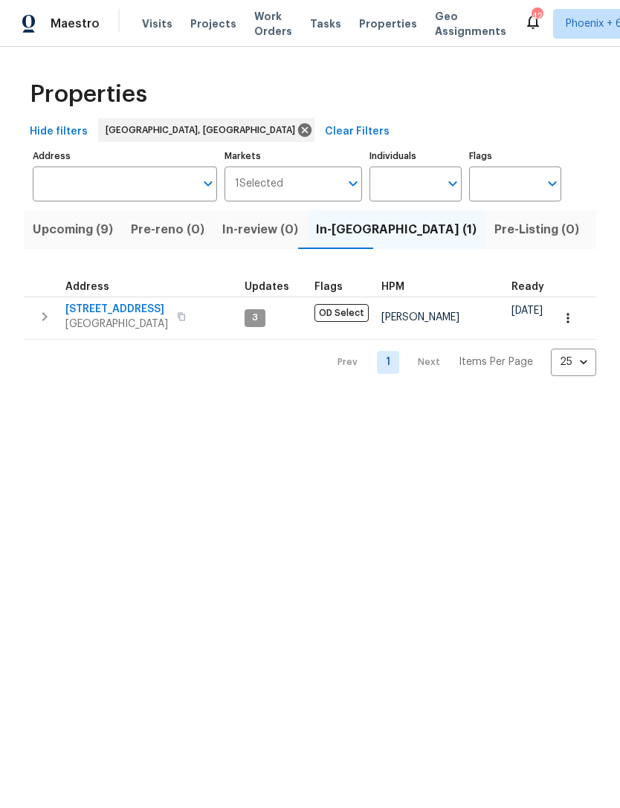
click at [92, 238] on span "Upcoming (9)" at bounding box center [73, 229] width 80 height 21
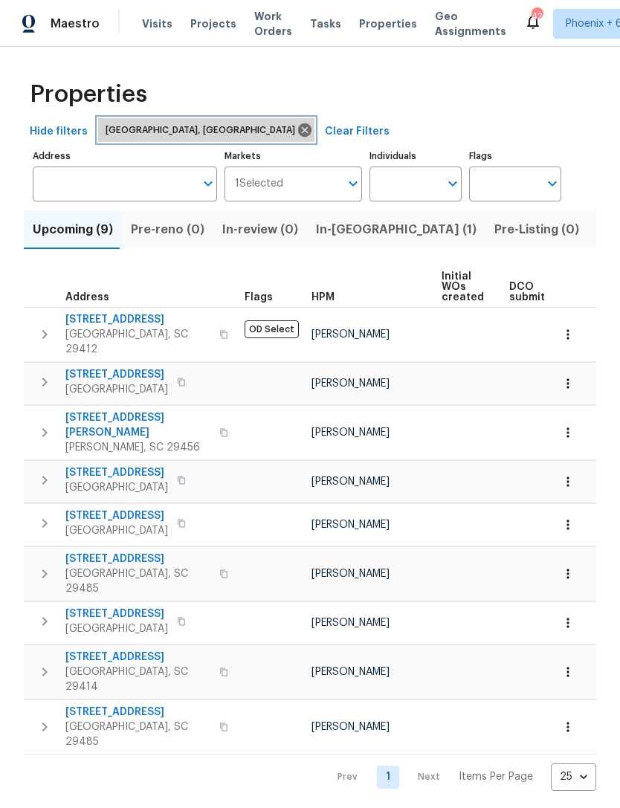
click at [298, 129] on icon at bounding box center [304, 129] width 13 height 13
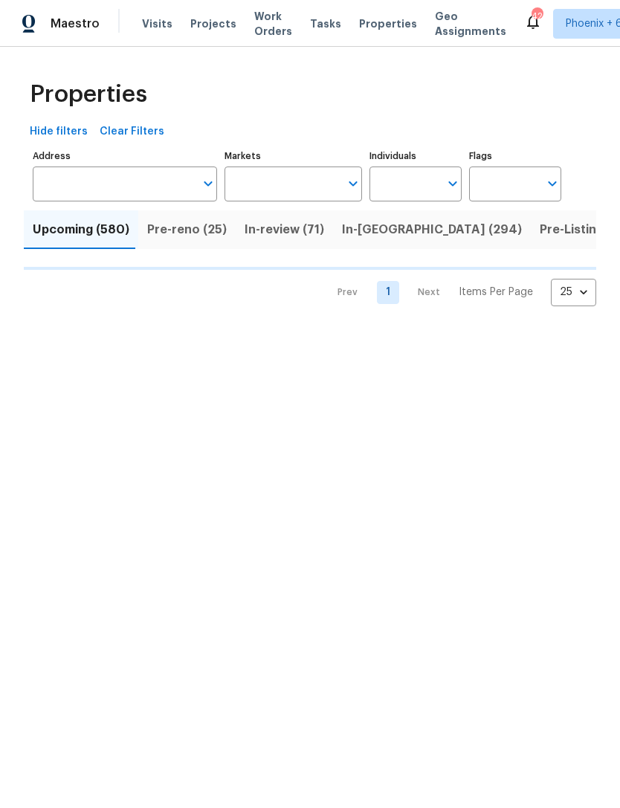
click at [297, 185] on input "Markets" at bounding box center [283, 184] width 116 height 35
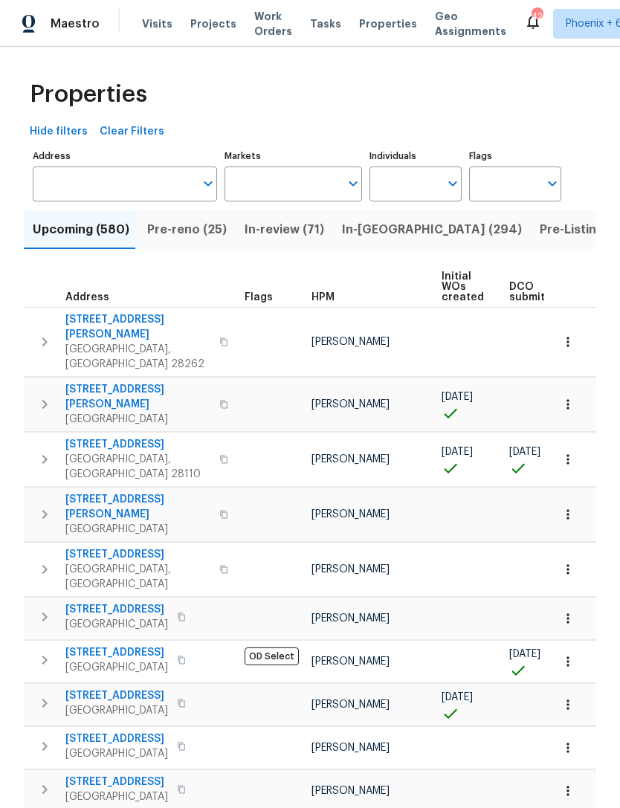
click at [301, 187] on input "Markets" at bounding box center [283, 184] width 116 height 35
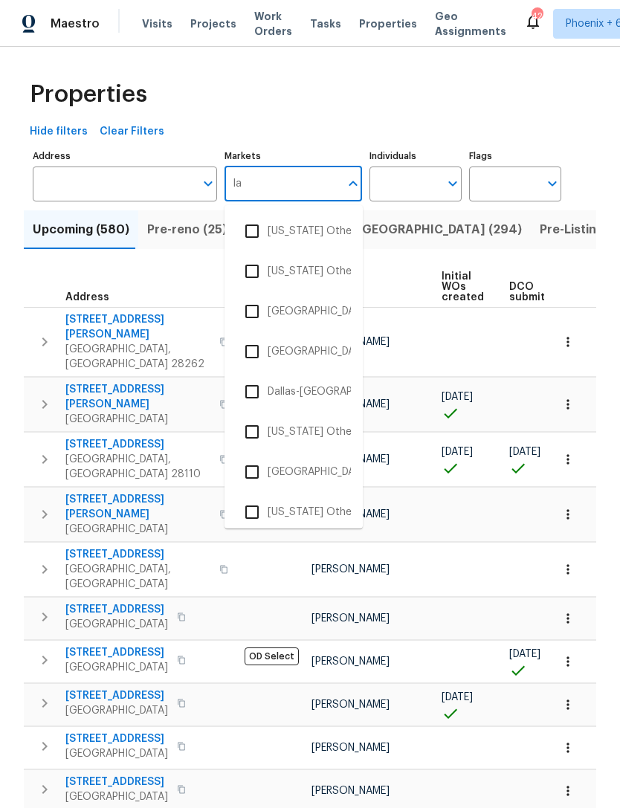
type input "las"
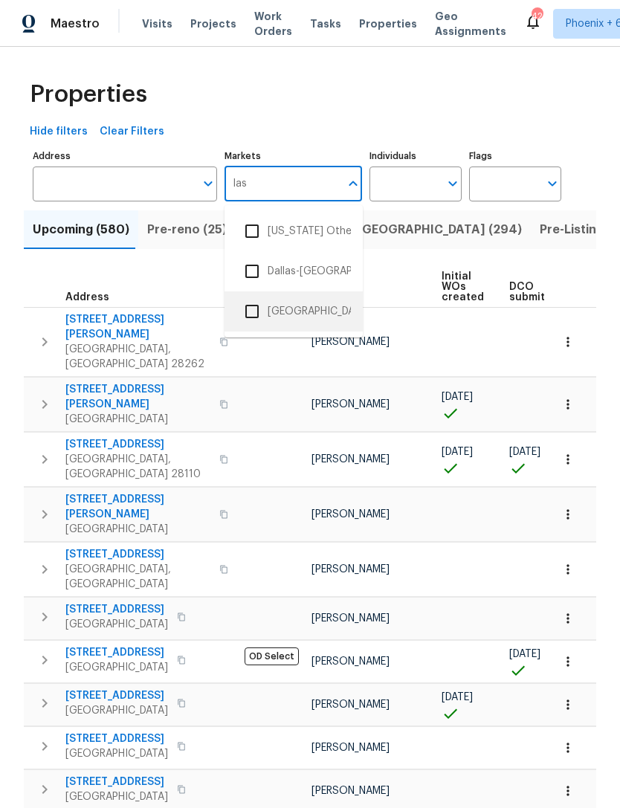
click at [289, 324] on li "[GEOGRAPHIC_DATA]" at bounding box center [293, 311] width 115 height 31
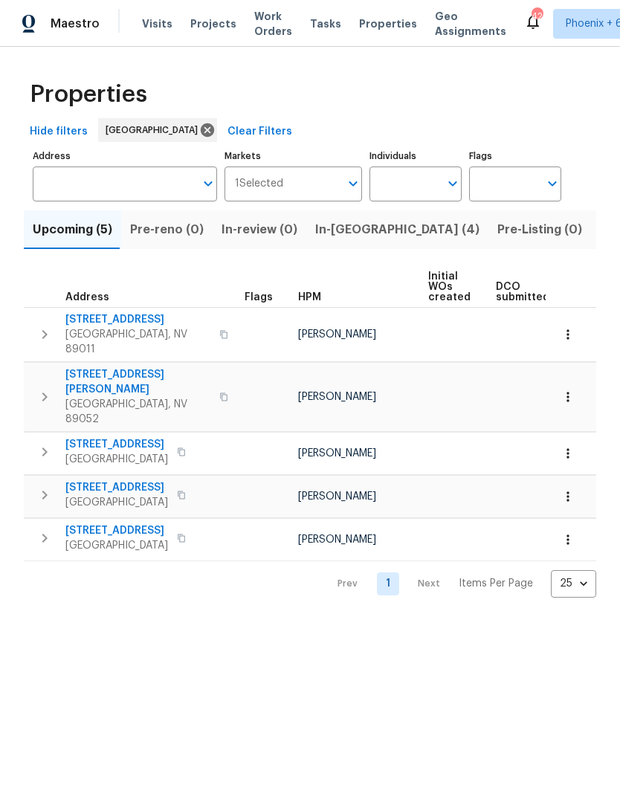
click at [343, 225] on span "In-[GEOGRAPHIC_DATA] (4)" at bounding box center [397, 229] width 164 height 21
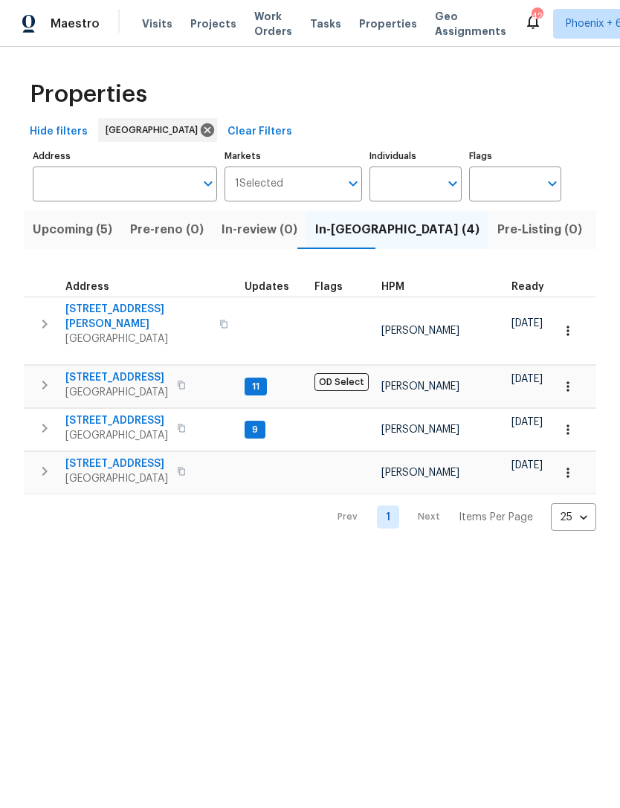
click at [397, 187] on input "Individuals" at bounding box center [405, 184] width 70 height 35
type input "[PERSON_NAME]"
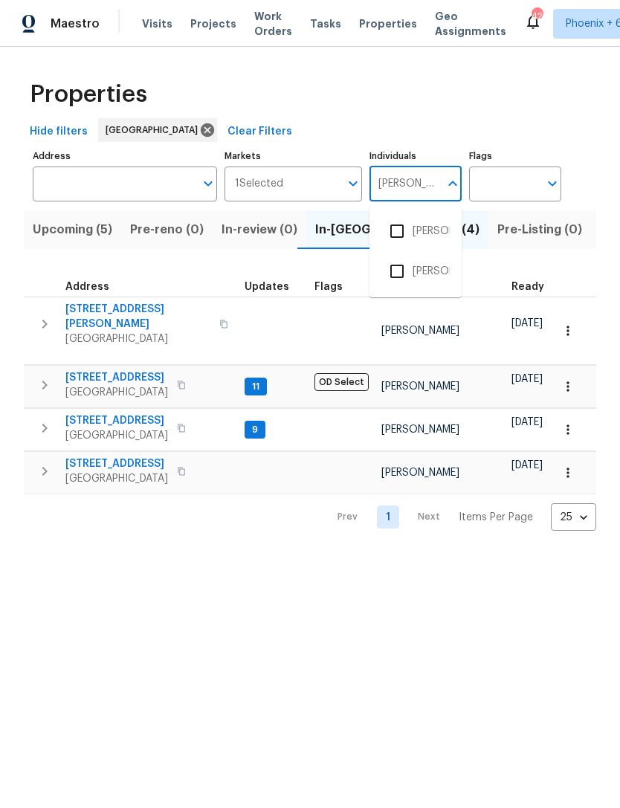
click at [410, 226] on input "checkbox" at bounding box center [396, 231] width 31 height 31
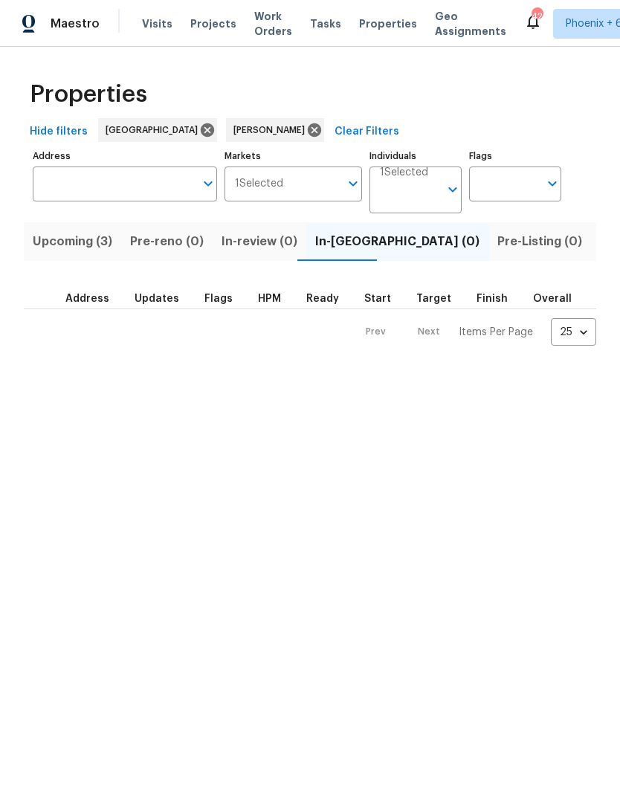
click at [97, 245] on span "Upcoming (3)" at bounding box center [73, 241] width 80 height 21
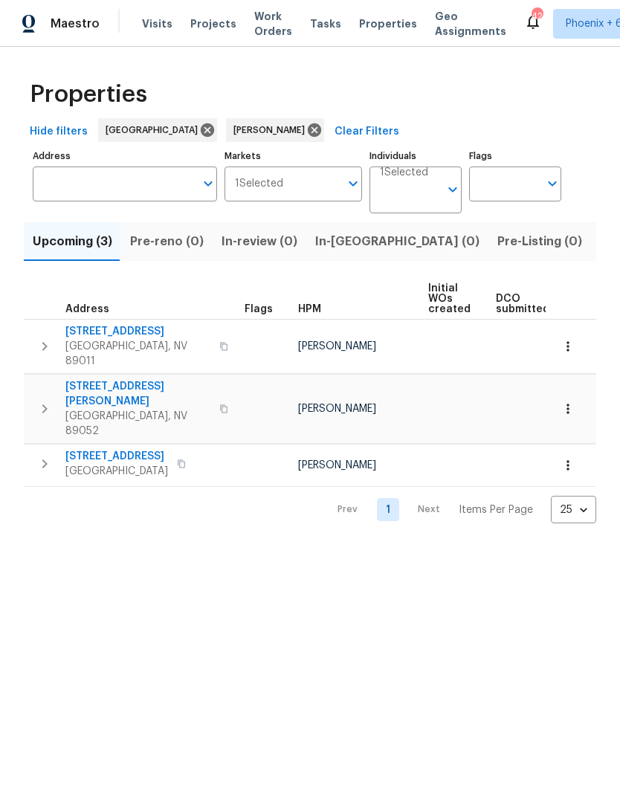
click at [338, 247] on span "In-[GEOGRAPHIC_DATA] (0)" at bounding box center [397, 241] width 164 height 21
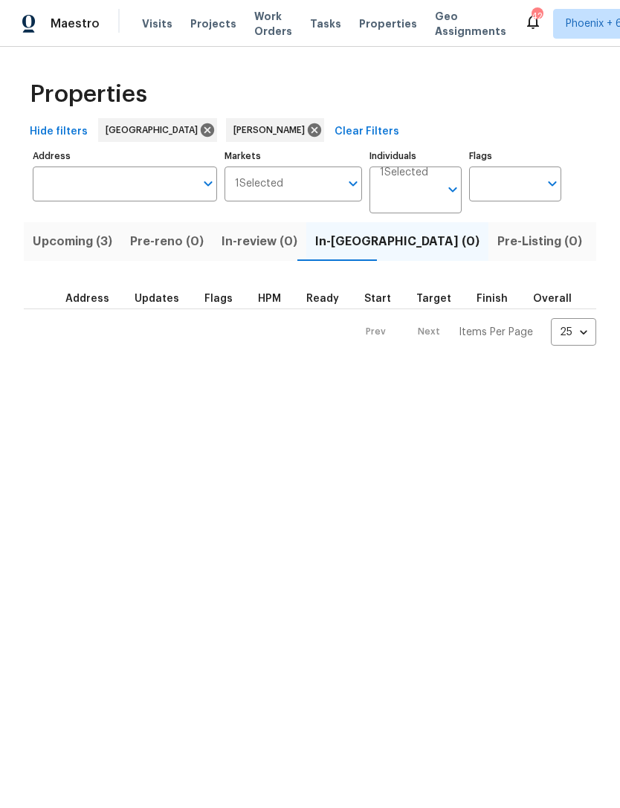
click at [363, 370] on html "Maestro Visits Projects Work Orders Tasks Properties Geo Assignments 42 [GEOGRA…" at bounding box center [310, 185] width 620 height 370
click at [390, 370] on html "Maestro Visits Projects Work Orders Tasks Properties Geo Assignments 42 [GEOGRA…" at bounding box center [310, 185] width 620 height 370
